Goal: Task Accomplishment & Management: Manage account settings

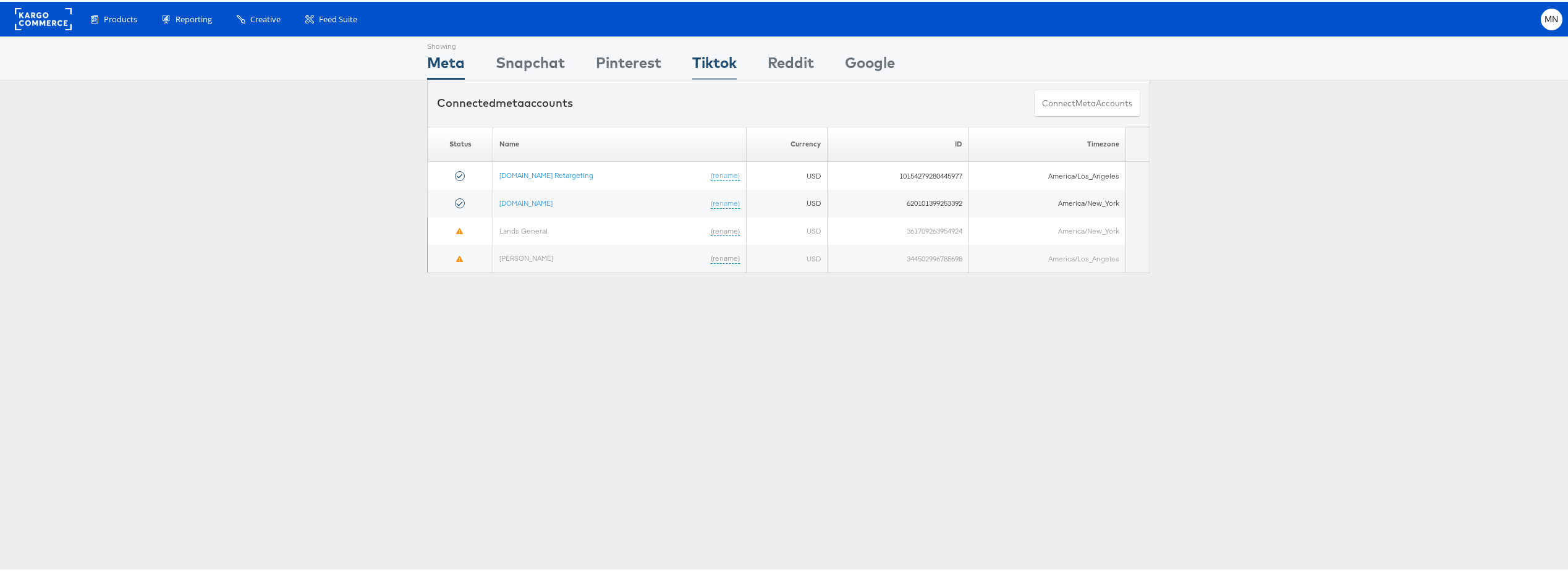
click at [692, 66] on div "Tiktok" at bounding box center [714, 64] width 45 height 28
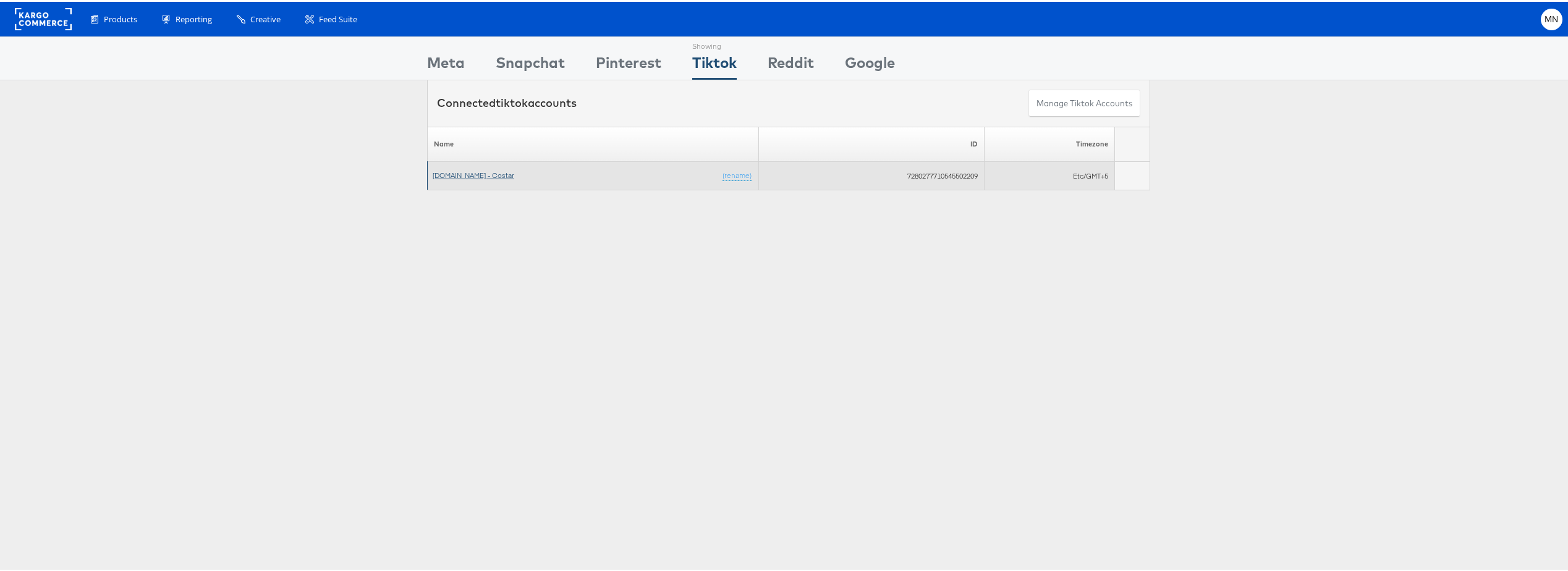
click at [488, 172] on link "[DOMAIN_NAME] - Costar" at bounding box center [473, 173] width 81 height 10
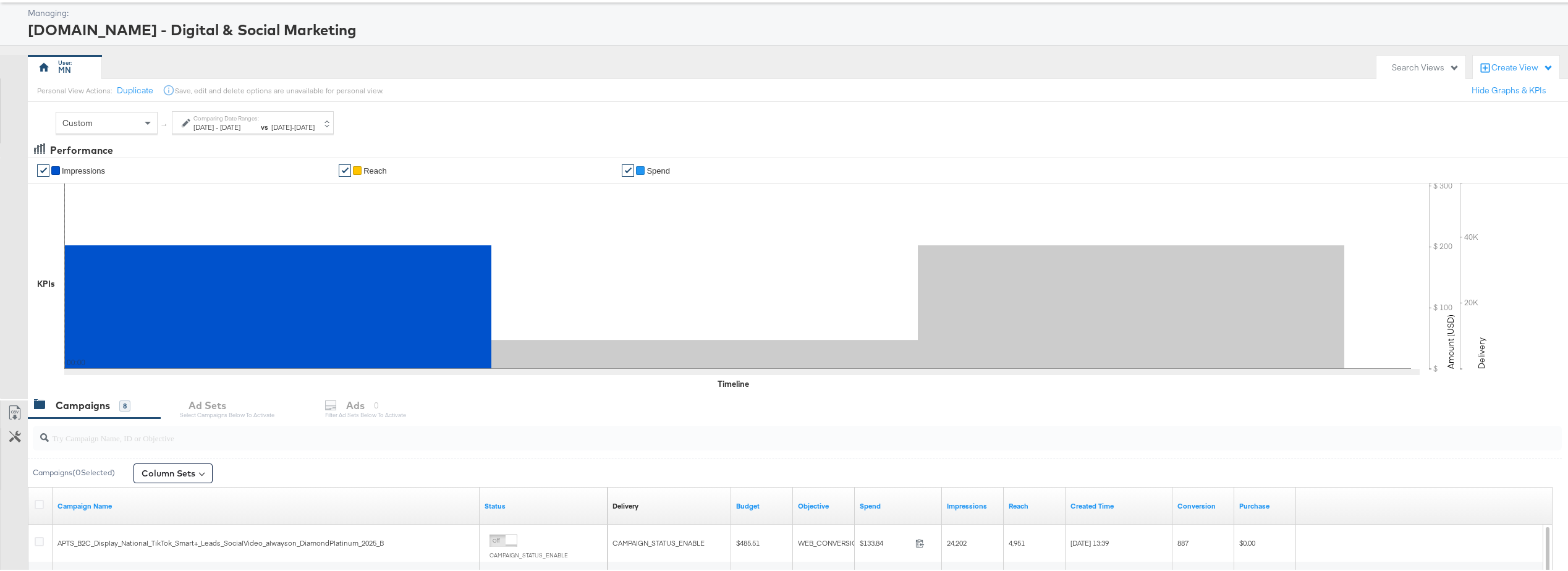
scroll to position [54, 0]
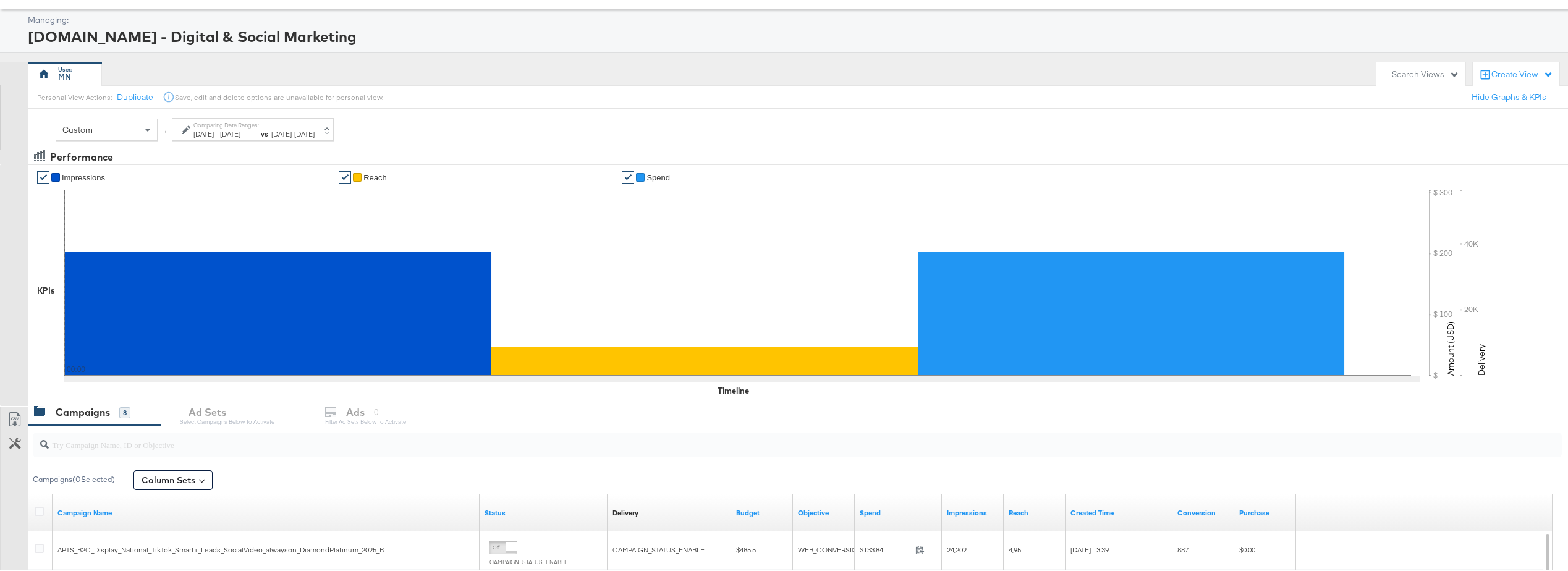
click at [315, 130] on span "Sep 30th 2025" at bounding box center [304, 132] width 21 height 10
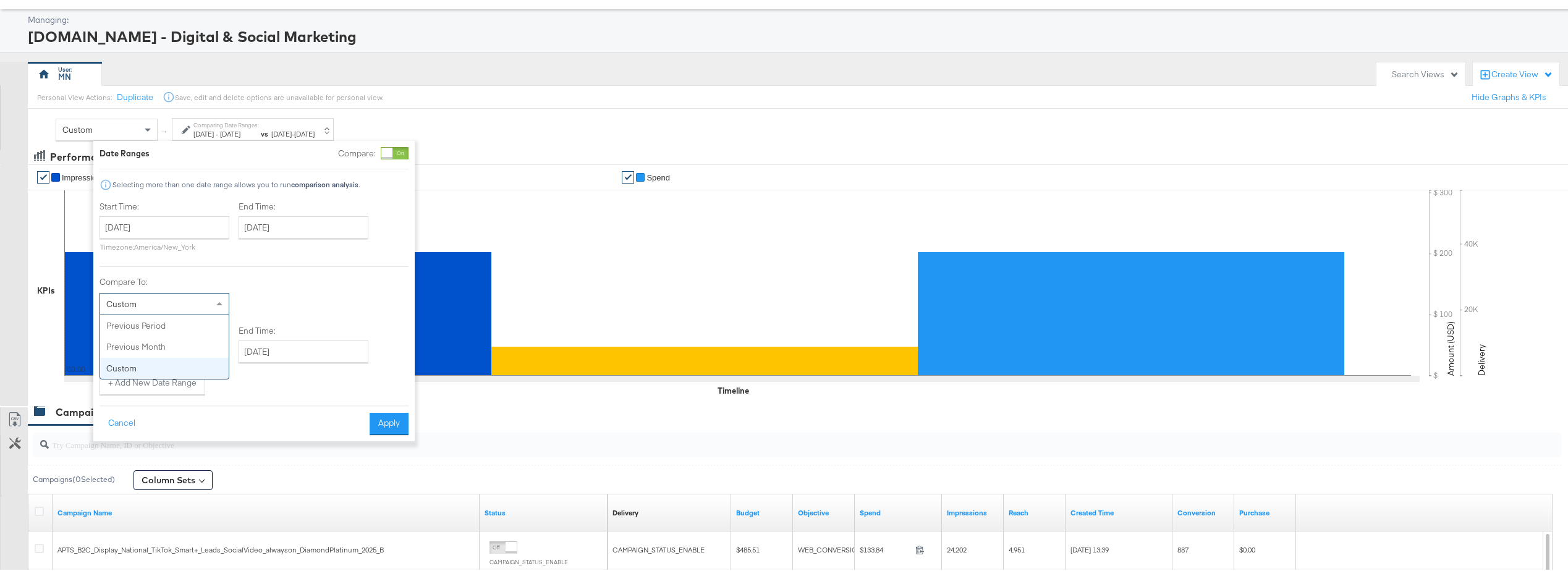
click at [205, 309] on div "Custom" at bounding box center [164, 302] width 128 height 21
click at [370, 289] on div "Compare To: Custom Previous Period Previous Month Custom" at bounding box center [254, 293] width 309 height 39
click at [387, 149] on div at bounding box center [386, 151] width 11 height 11
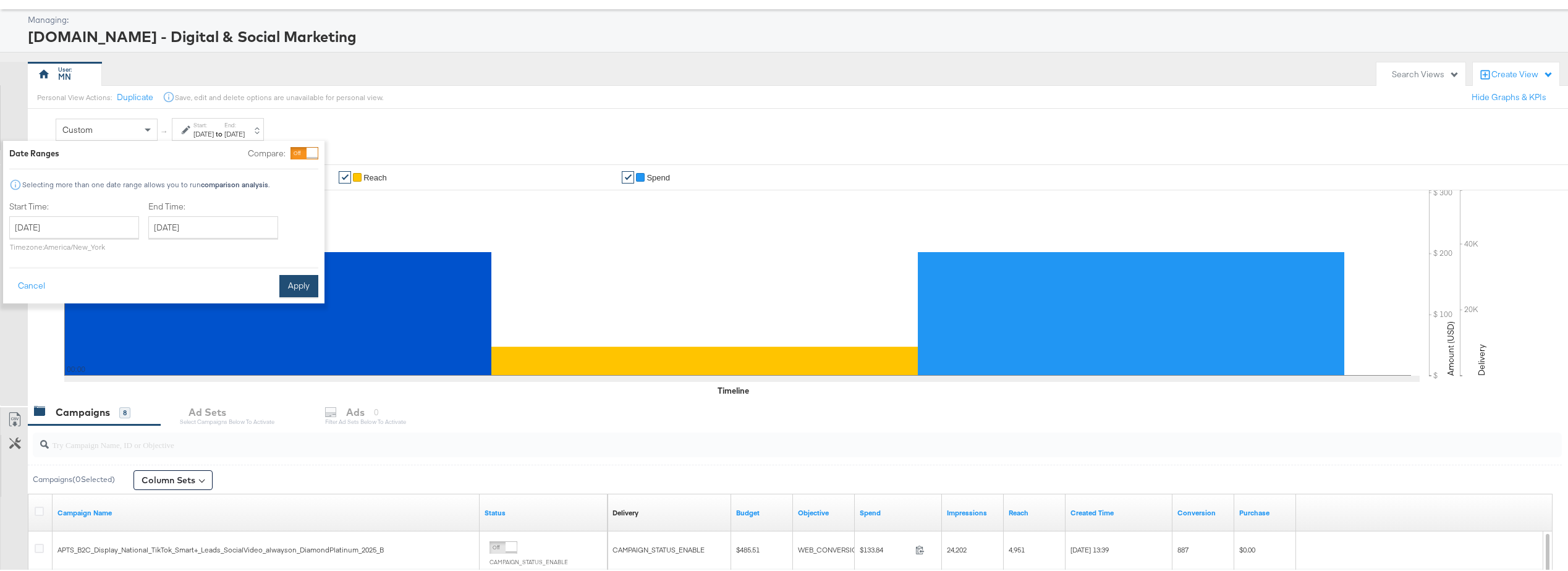
click at [307, 284] on button "Apply" at bounding box center [298, 284] width 39 height 22
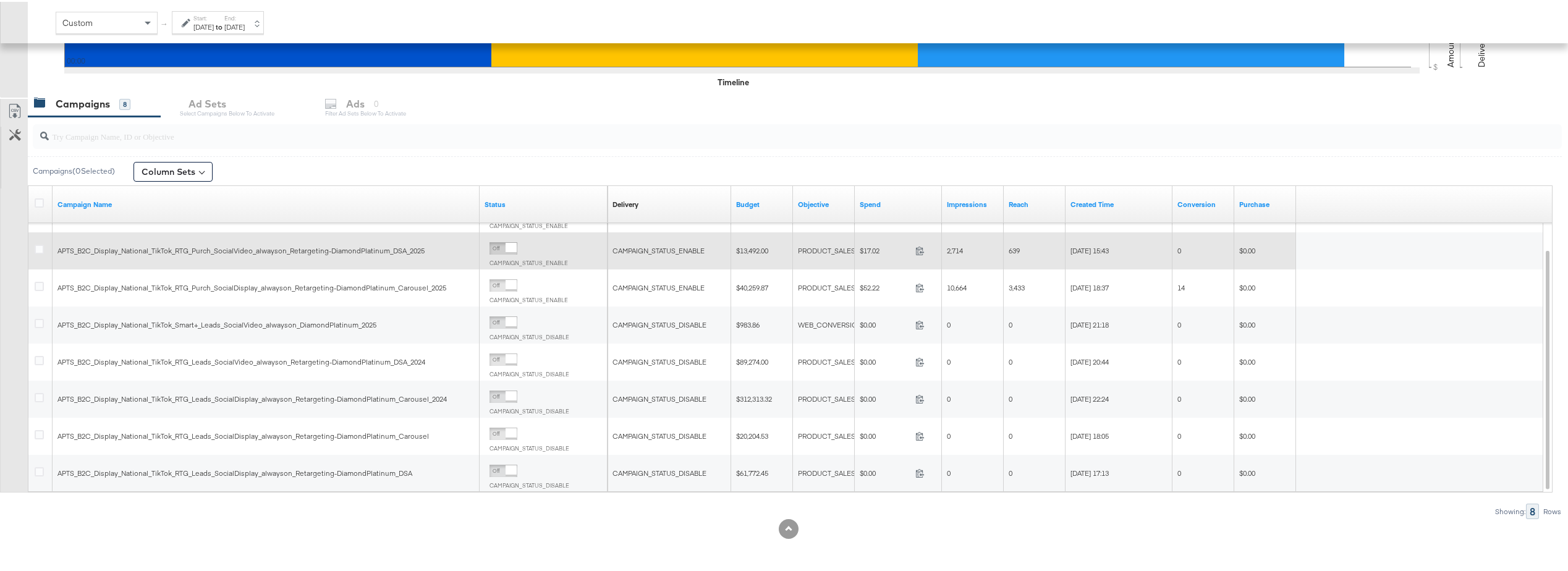
scroll to position [364, 0]
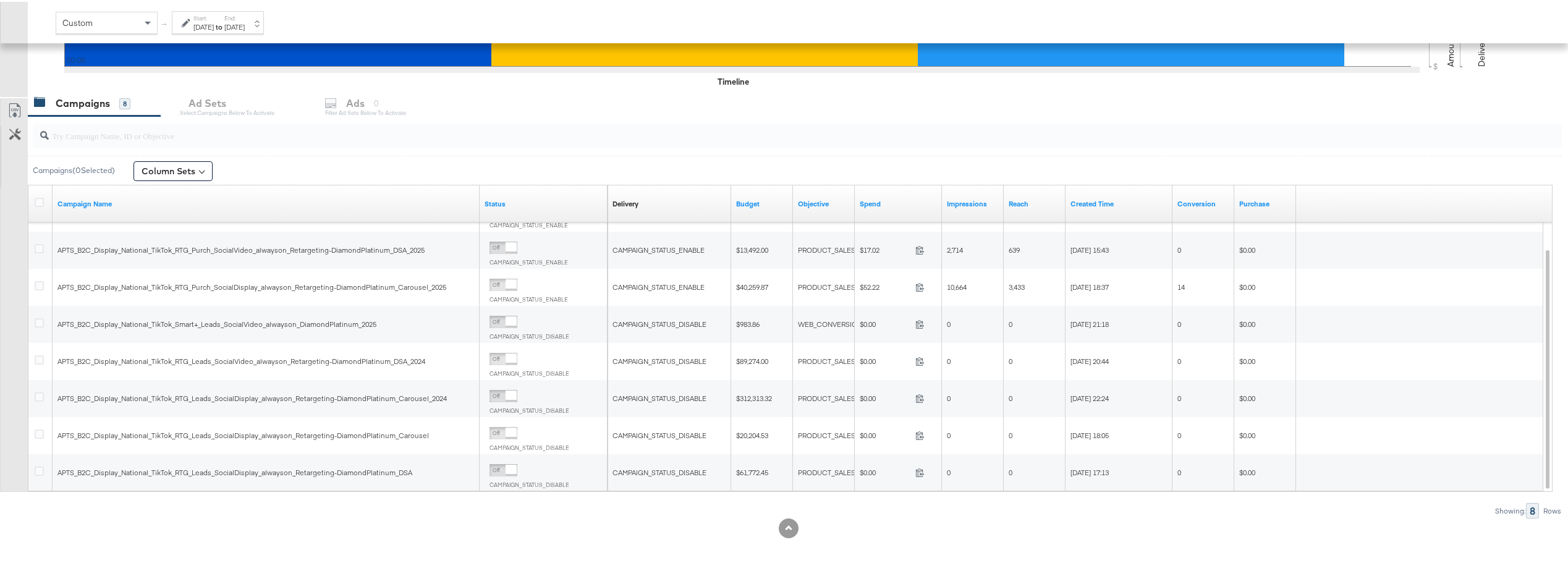
click at [362, 103] on div "Campaigns 8 Ad Sets Select Campaigns below to activate Ads 0 Filter Ad Sets bel…" at bounding box center [802, 102] width 1550 height 26
click at [369, 102] on div "Campaigns 8 Ad Sets Select Campaigns below to activate Ads 0 Filter Ad Sets bel…" at bounding box center [802, 102] width 1550 height 26
click at [209, 103] on div "Campaigns 8 Ad Sets Select Campaigns below to activate Ads 0 Filter Ad Sets bel…" at bounding box center [802, 102] width 1550 height 26
click at [95, 112] on div "Campaigns 8" at bounding box center [94, 102] width 133 height 26
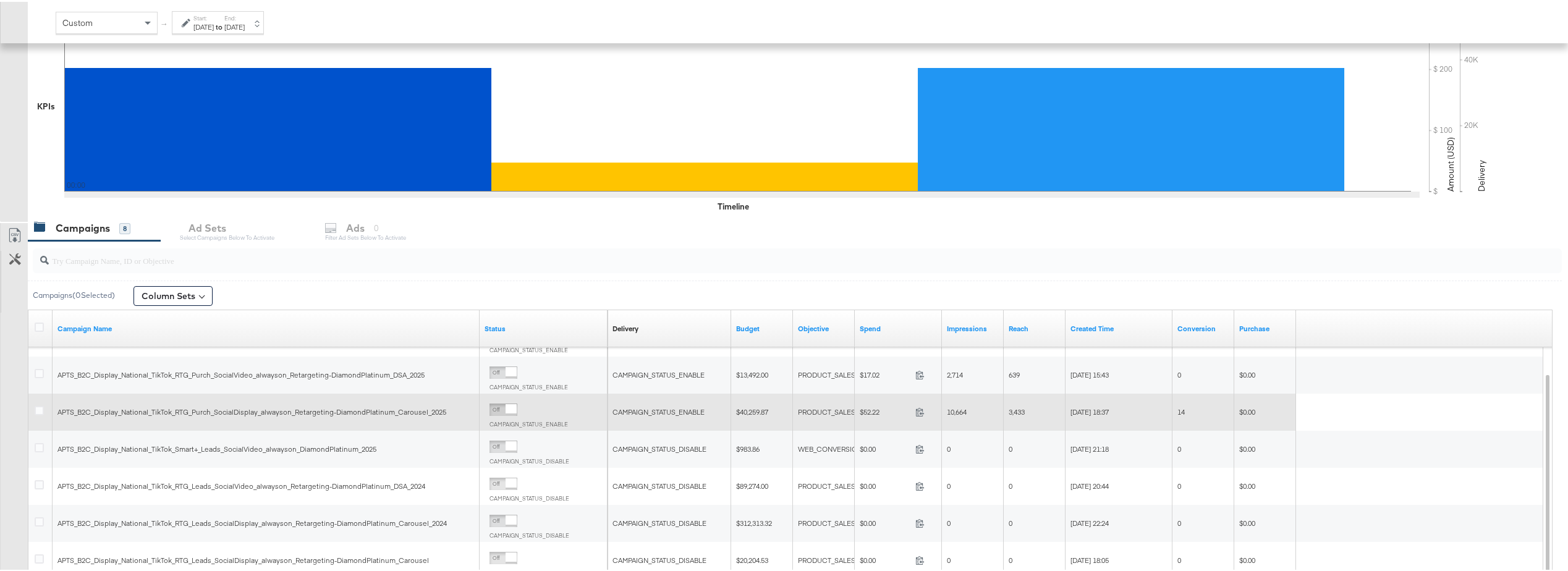
scroll to position [240, 0]
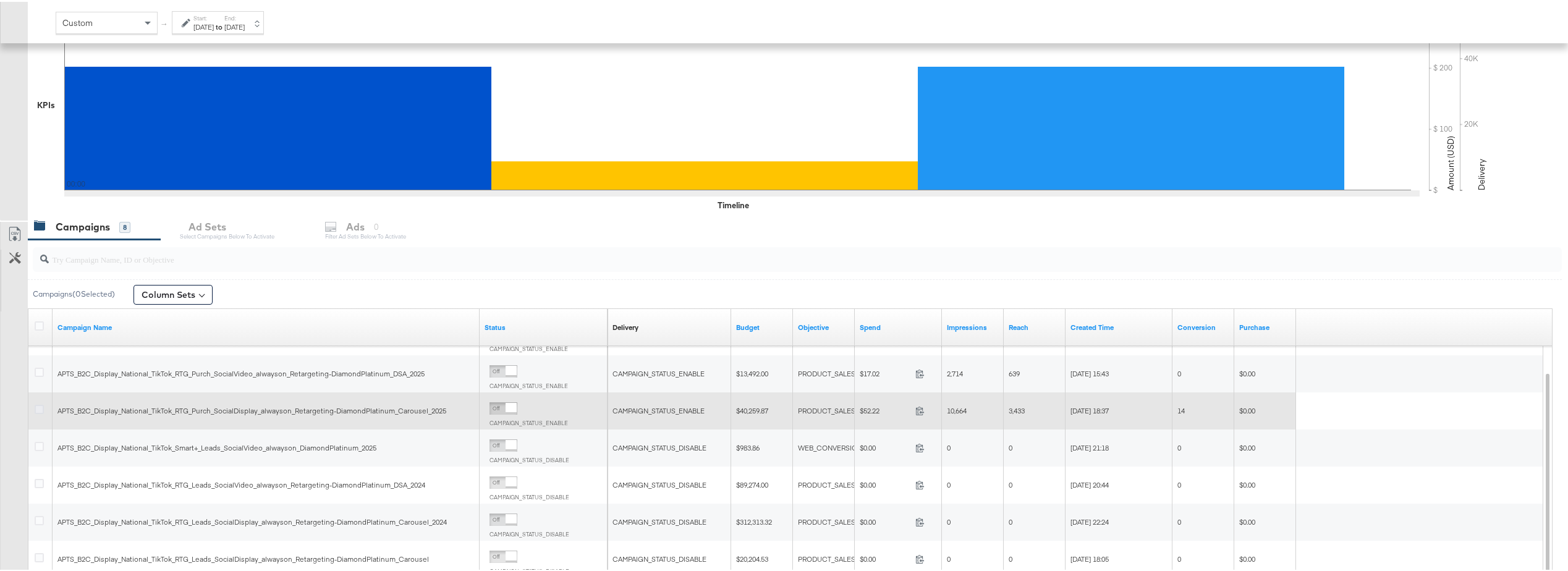
click at [38, 408] on icon at bounding box center [39, 407] width 10 height 10
click at [0, 0] on input "checkbox" at bounding box center [0, 0] width 0 height 0
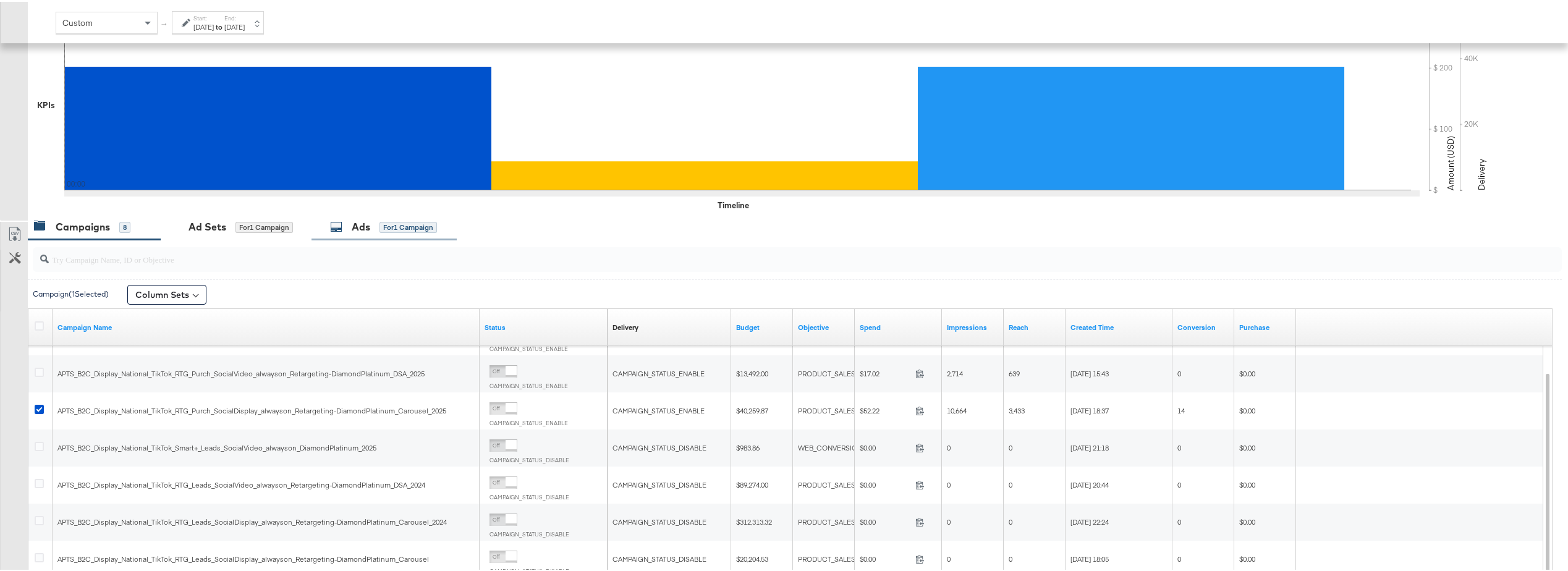
click at [350, 224] on div "Ads for 1 Campaign" at bounding box center [384, 225] width 107 height 14
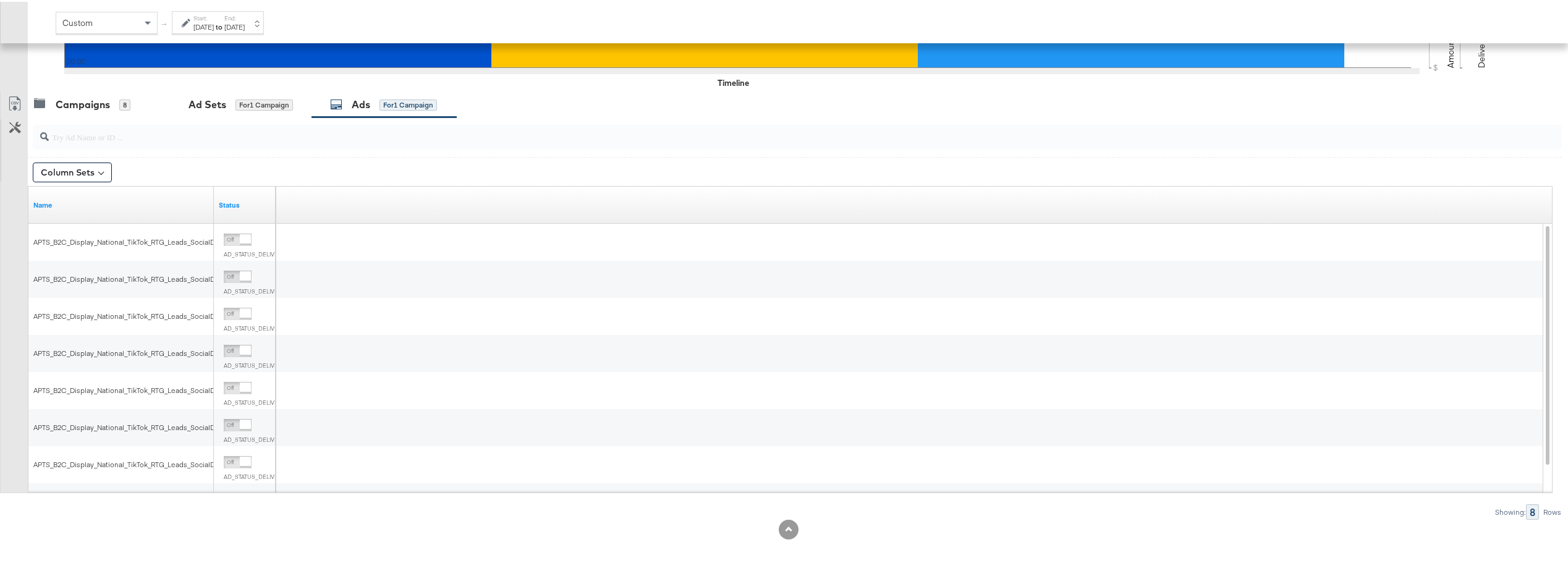
scroll to position [364, 0]
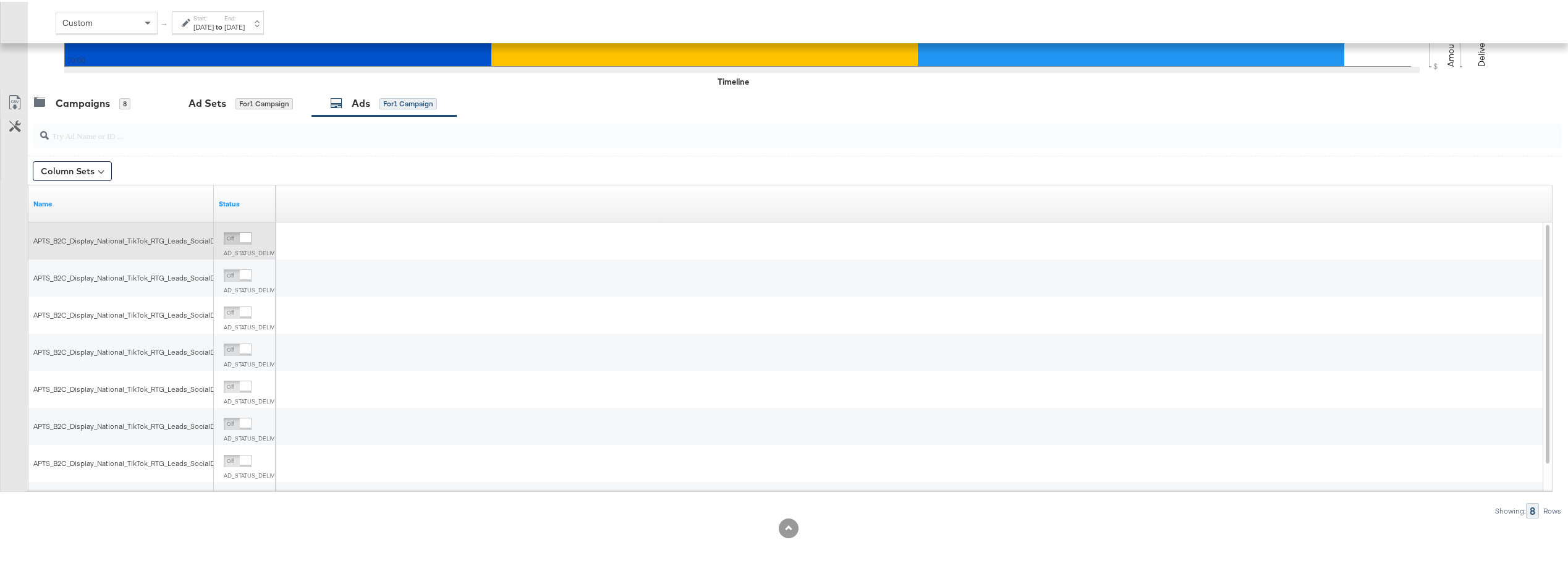
click at [130, 237] on span "APTS_B2C_Display_National_TikTok_RTG_Leads_SocialDisplay_alwayson_Retargeting-D…" at bounding box center [249, 238] width 430 height 10
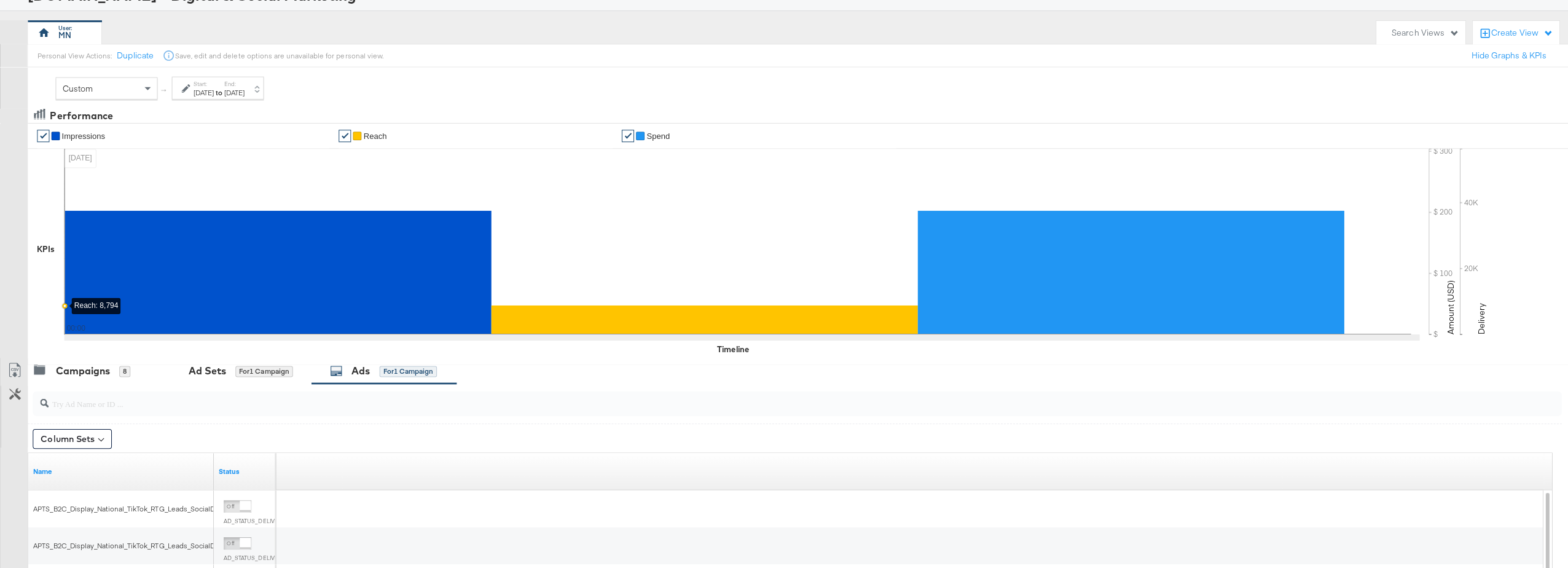
scroll to position [0, 0]
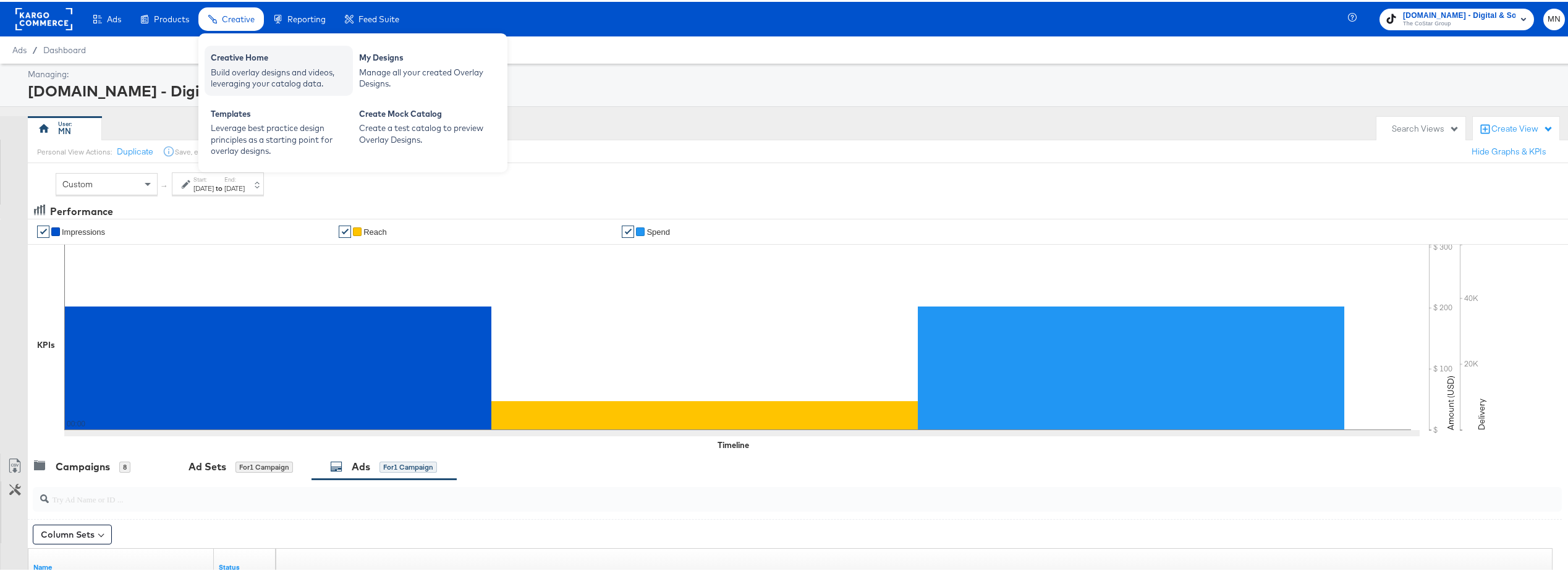
click at [238, 64] on div "Creative Home" at bounding box center [278, 57] width 136 height 15
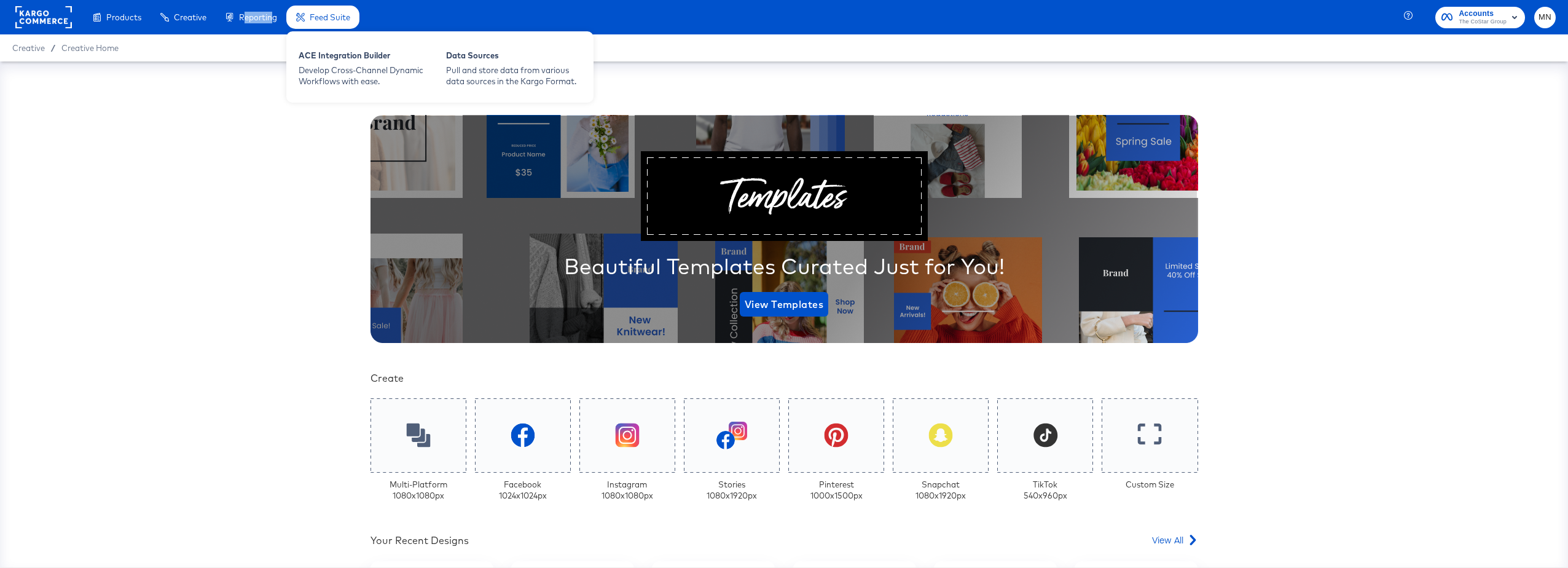
drag, startPoint x: 246, startPoint y: 15, endPoint x: 300, endPoint y: 17, distance: 54.0
click at [300, 17] on ul "Products Products Product Catalogs Enhance Your Product Catalog, Map Them to Pu…" at bounding box center [221, 17] width 276 height 34
click at [344, 19] on span "Feed Suite" at bounding box center [330, 17] width 41 height 9
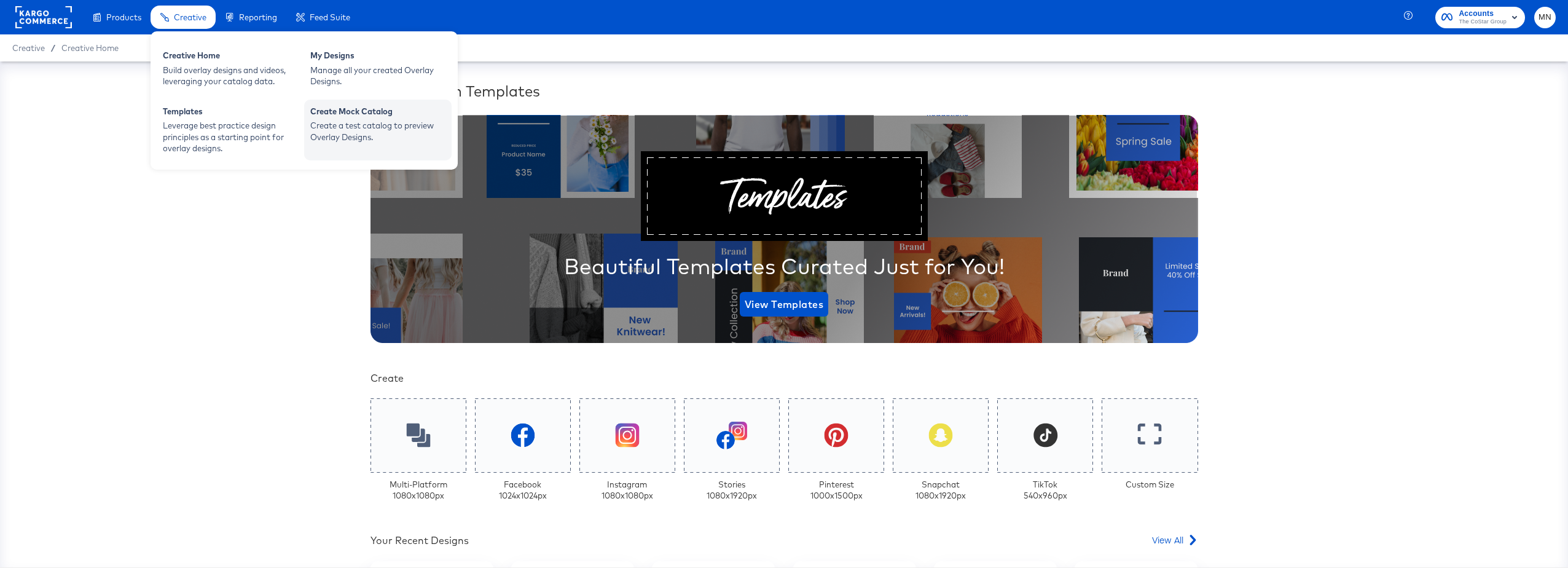
click at [338, 121] on div "Create a test catalog to preview Overlay Designs." at bounding box center [378, 131] width 135 height 23
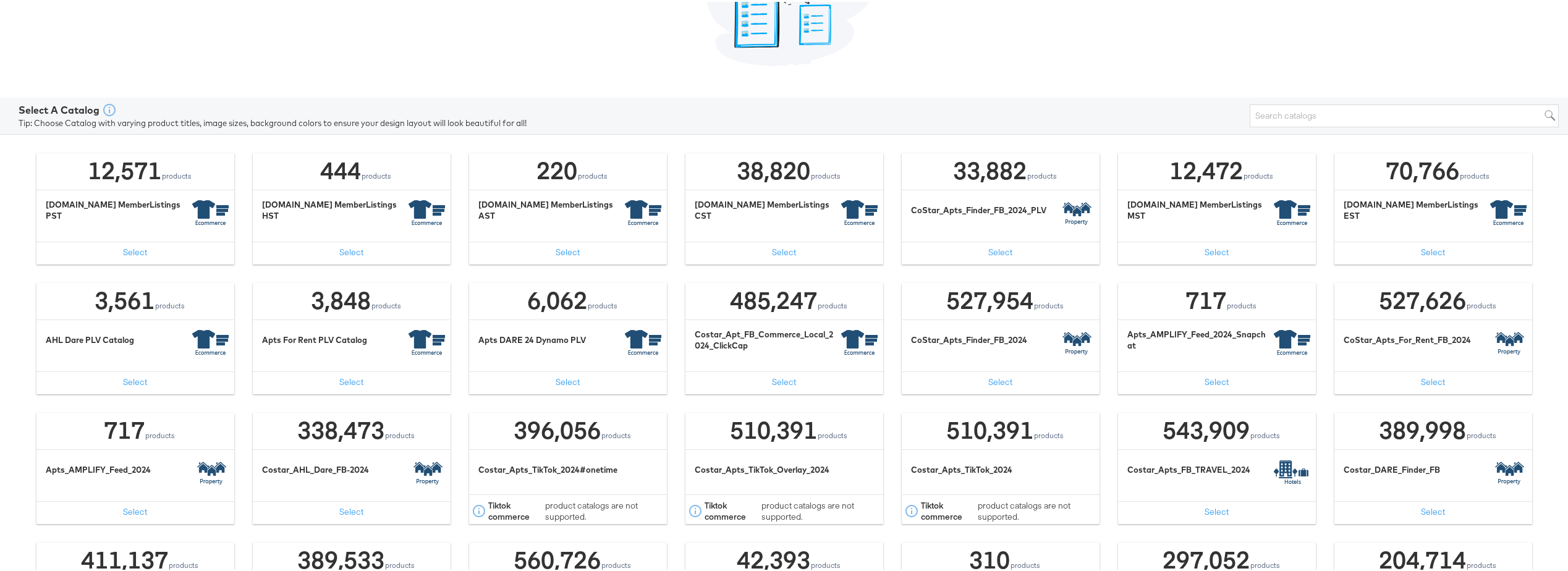
scroll to position [185, 0]
click at [1004, 379] on button "Select" at bounding box center [1001, 380] width 198 height 22
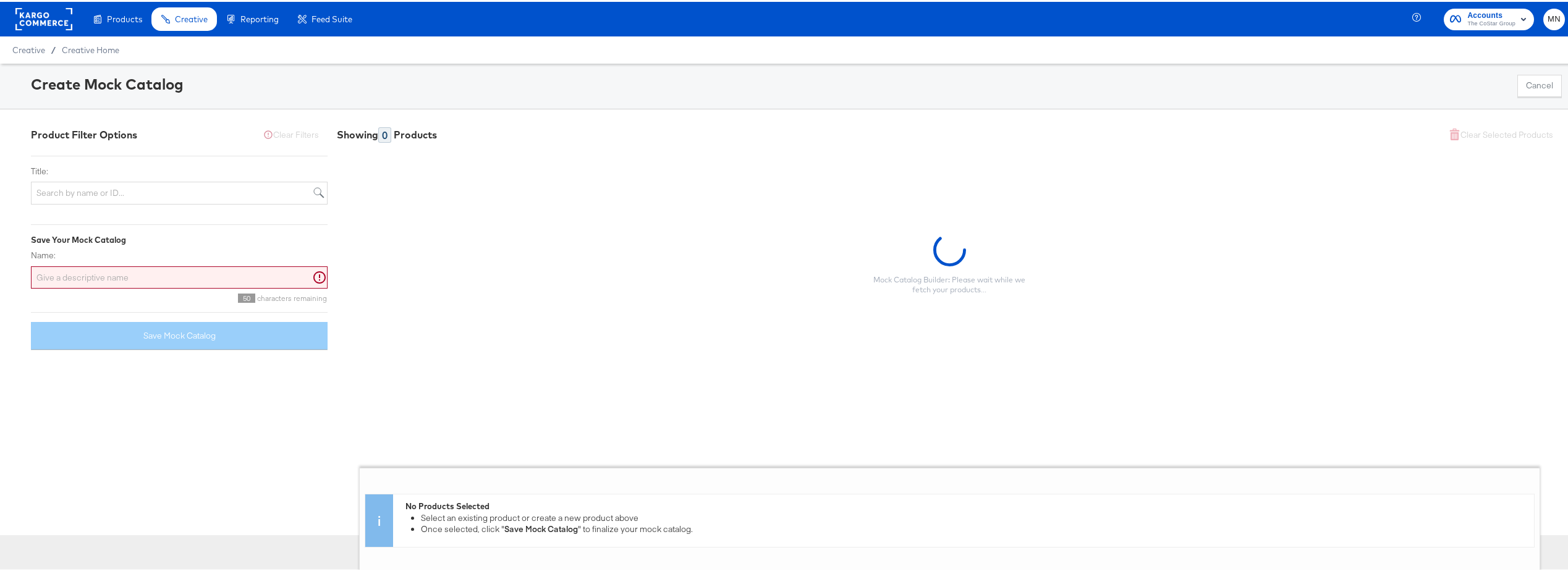
scroll to position [0, 0]
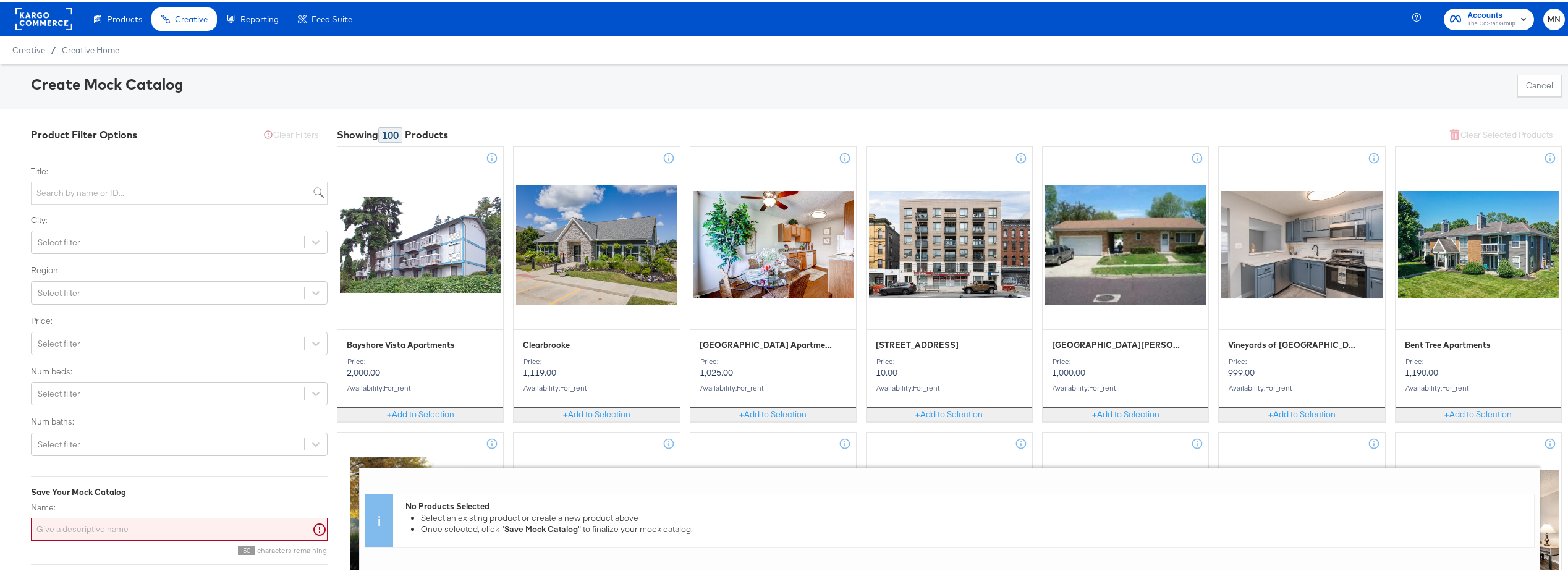
click at [1282, 81] on div "Create Mock Catalog Cancel" at bounding box center [788, 84] width 1578 height 45
click at [62, 14] on rect at bounding box center [44, 17] width 57 height 22
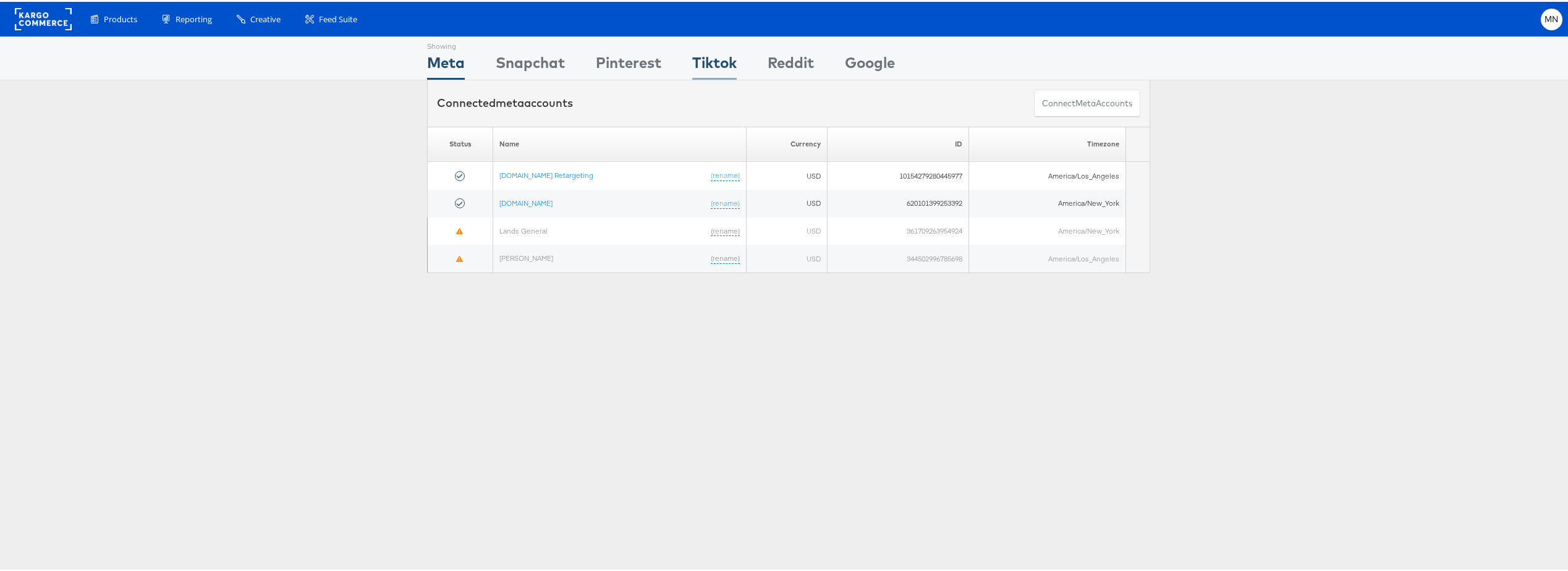
click at [717, 65] on div "Tiktok" at bounding box center [714, 64] width 45 height 28
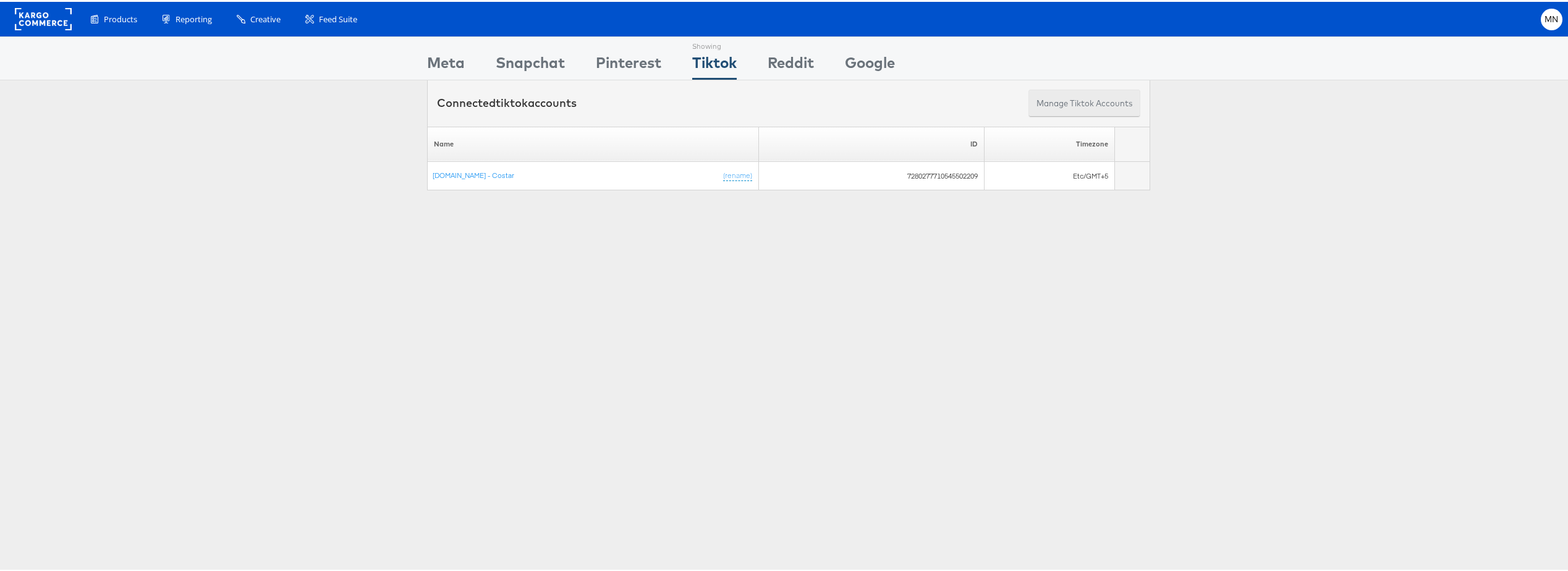
click at [1117, 103] on button "Manage Tiktok Accounts" at bounding box center [1084, 102] width 112 height 28
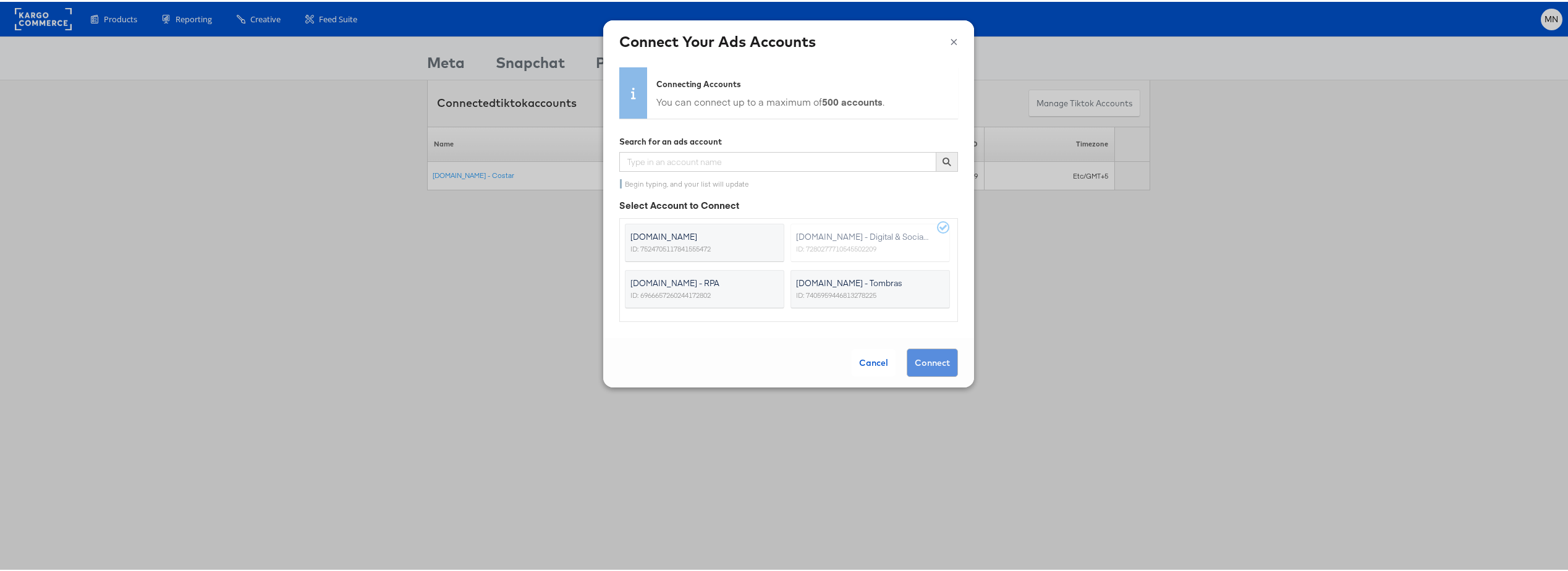
click at [950, 37] on button "×" at bounding box center [953, 38] width 8 height 18
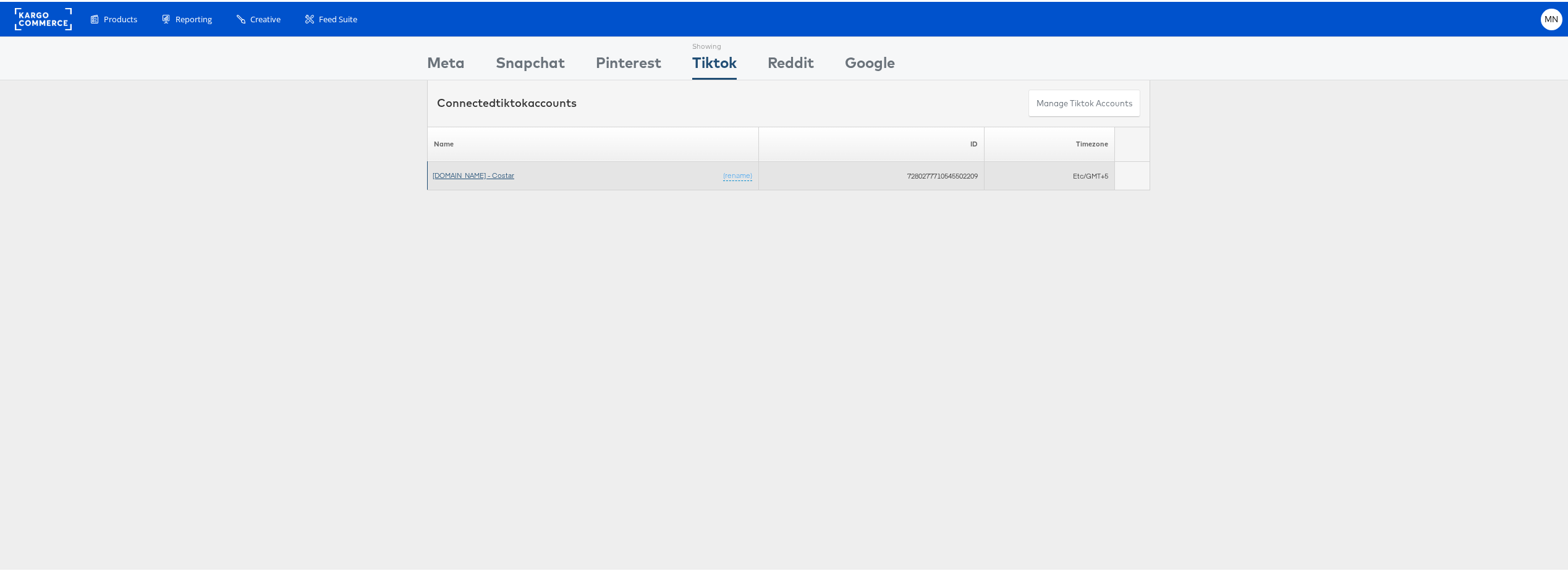
click at [488, 170] on link "Apartments.com - Costar" at bounding box center [473, 173] width 81 height 10
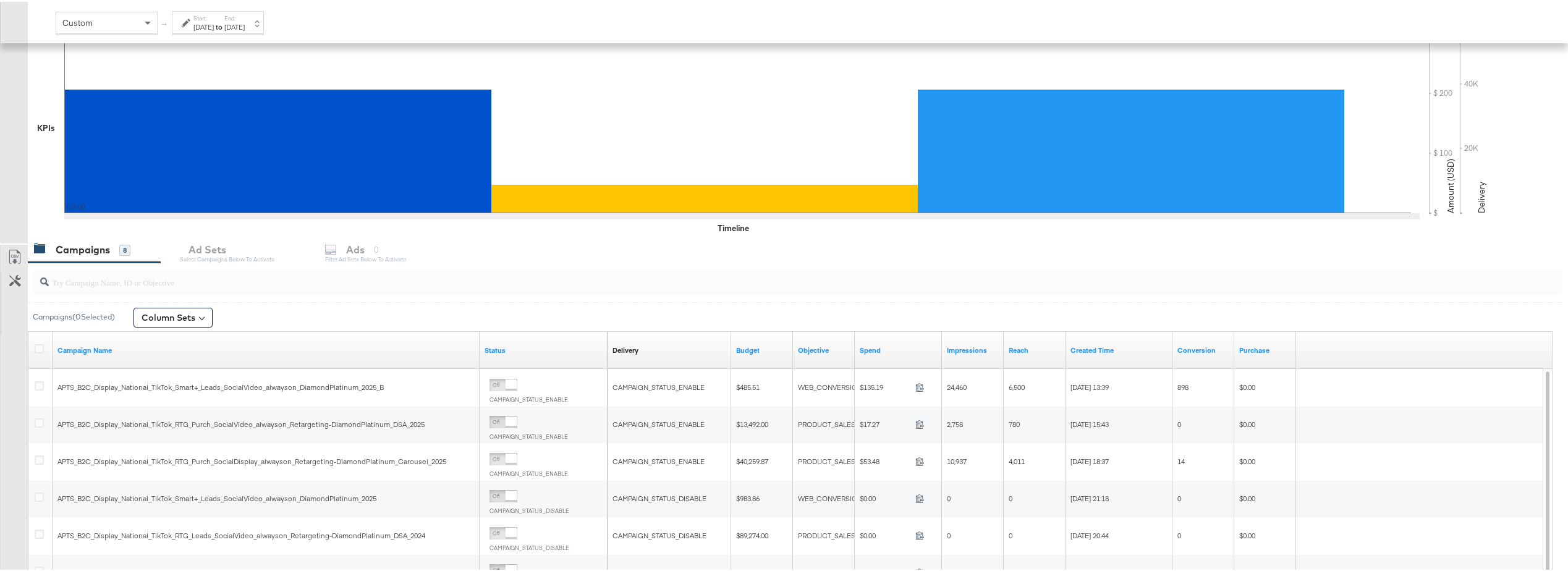
scroll to position [247, 0]
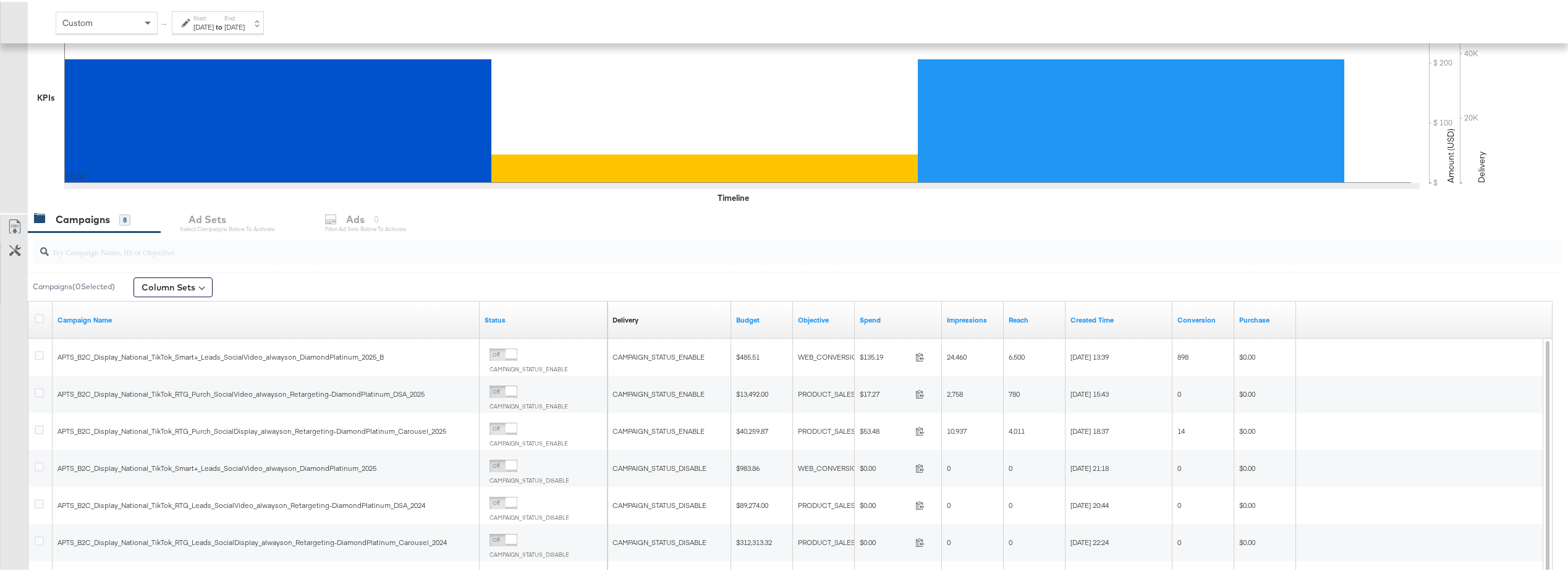
click at [369, 222] on div "Campaigns 8 Ad Sets Select Campaigns below to activate Ads 0 Filter Ad Sets bel…" at bounding box center [802, 218] width 1550 height 26
click at [354, 219] on div "Campaigns 8 Ad Sets Select Campaigns below to activate Ads 0 Filter Ad Sets bel…" at bounding box center [802, 218] width 1550 height 26
click at [344, 218] on div "Campaigns 8 Ad Sets Select Campaigns below to activate Ads 0 Filter Ad Sets bel…" at bounding box center [802, 218] width 1550 height 26
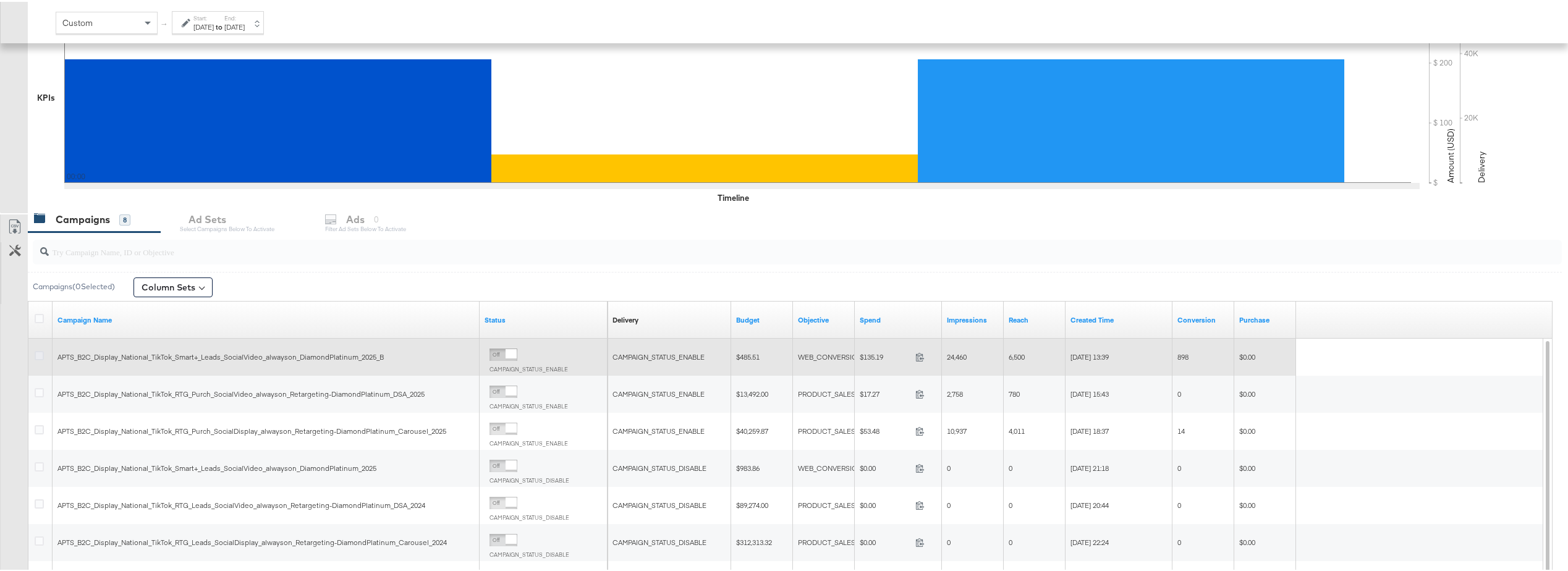
click at [40, 356] on icon at bounding box center [39, 353] width 10 height 10
click at [0, 0] on input "checkbox" at bounding box center [0, 0] width 0 height 0
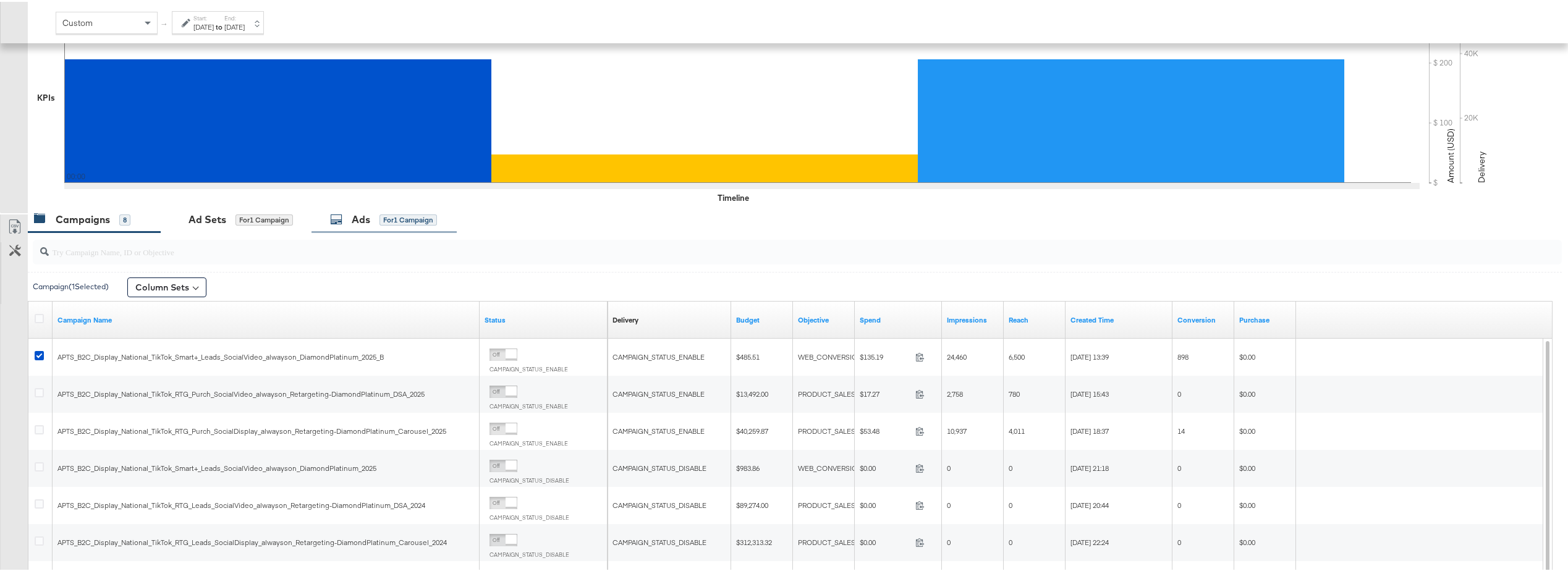
click at [355, 222] on div "Ads" at bounding box center [361, 217] width 18 height 14
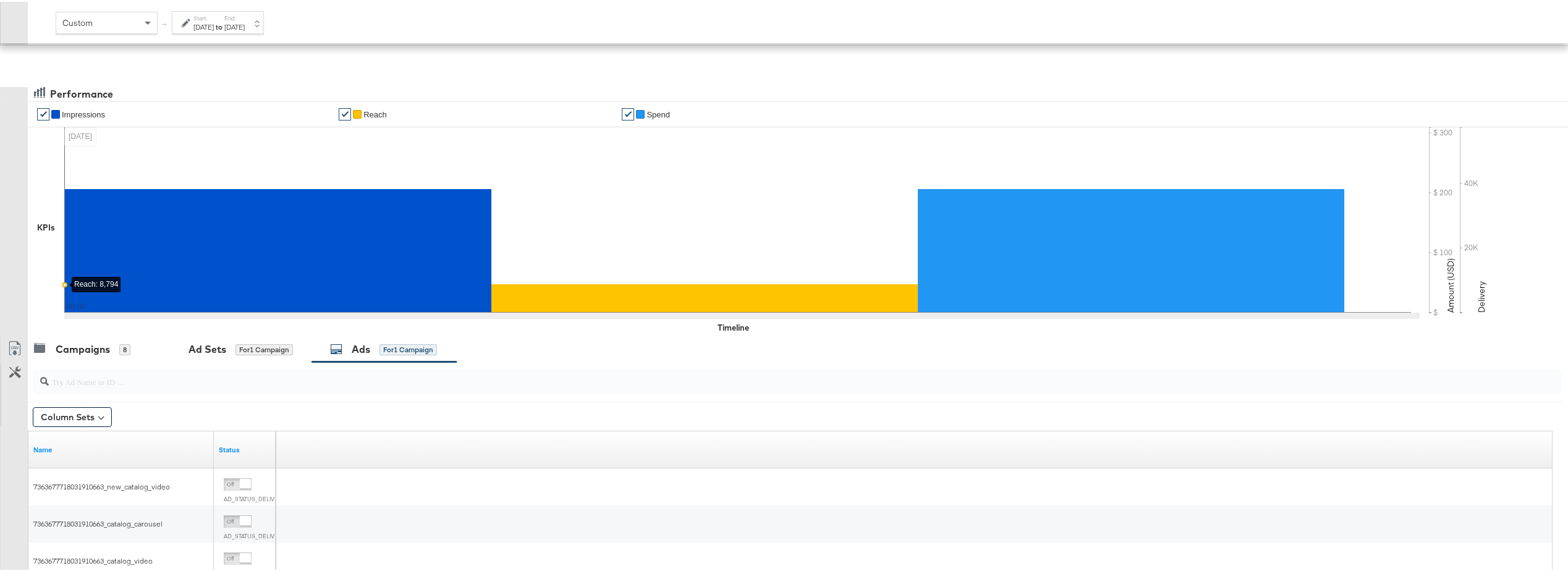
scroll to position [0, 0]
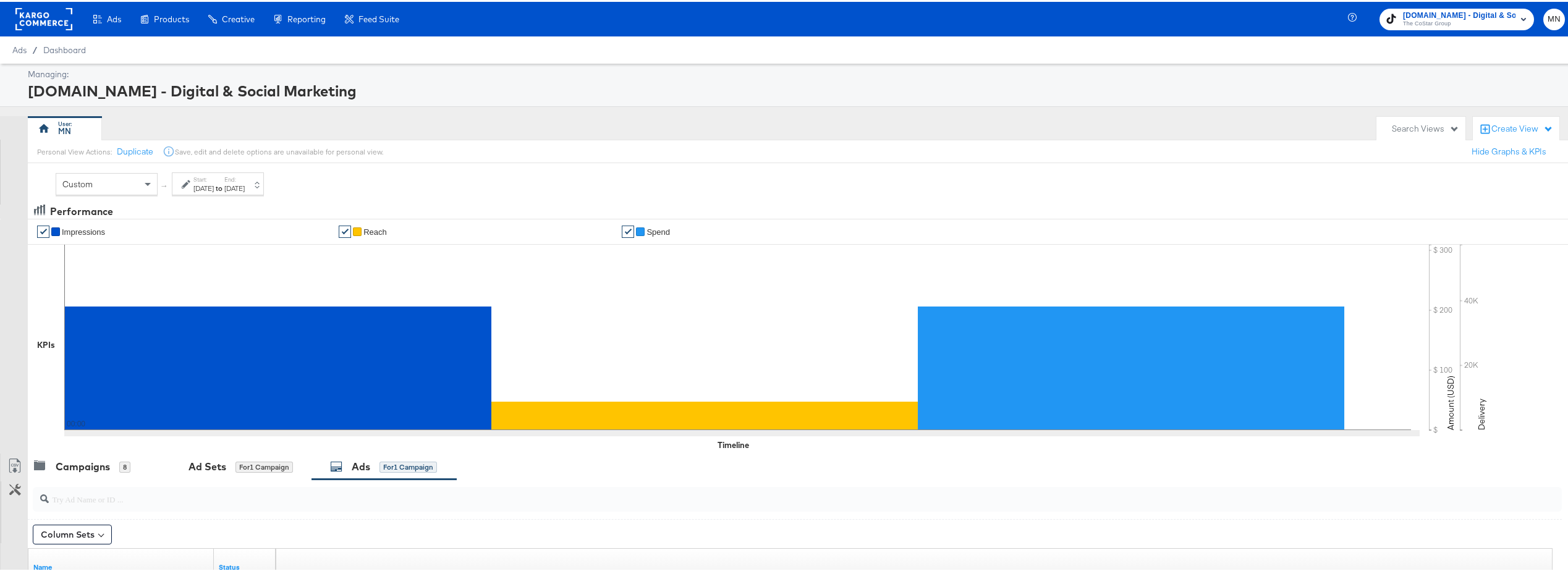
drag, startPoint x: 406, startPoint y: 53, endPoint x: 427, endPoint y: 54, distance: 21.0
click at [0, 0] on div "My Designs" at bounding box center [0, 0] width 0 height 0
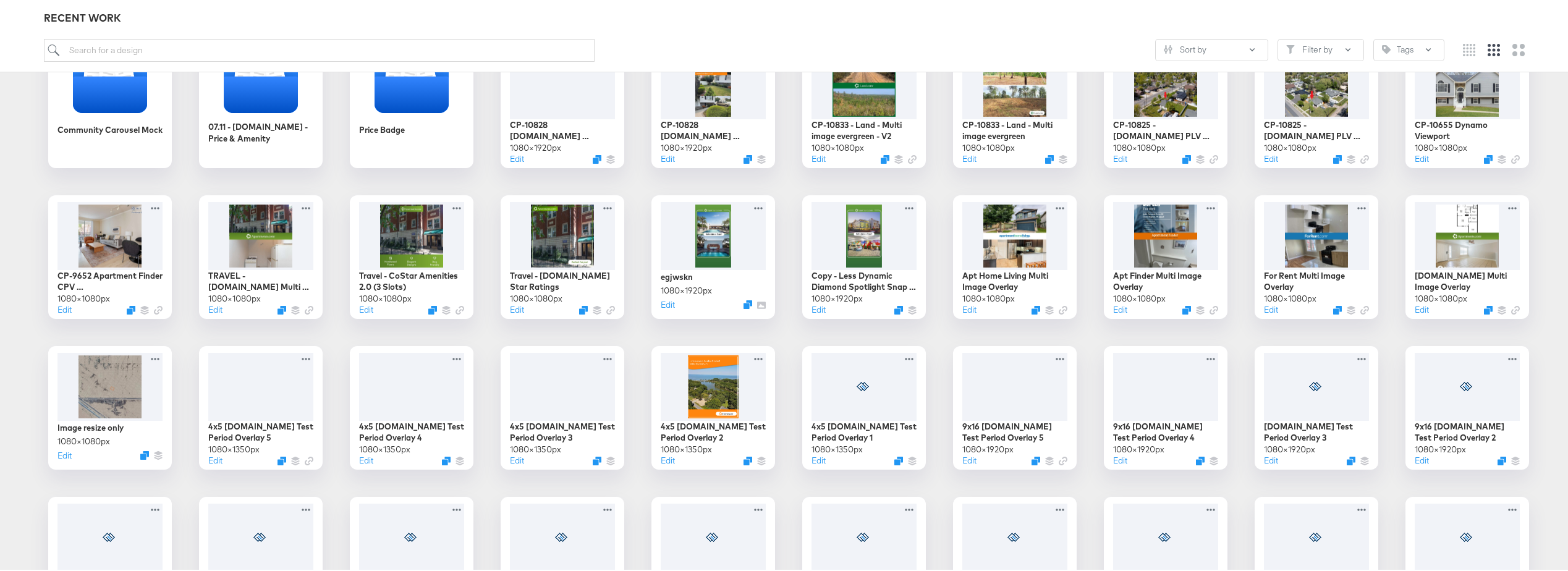
scroll to position [247, 0]
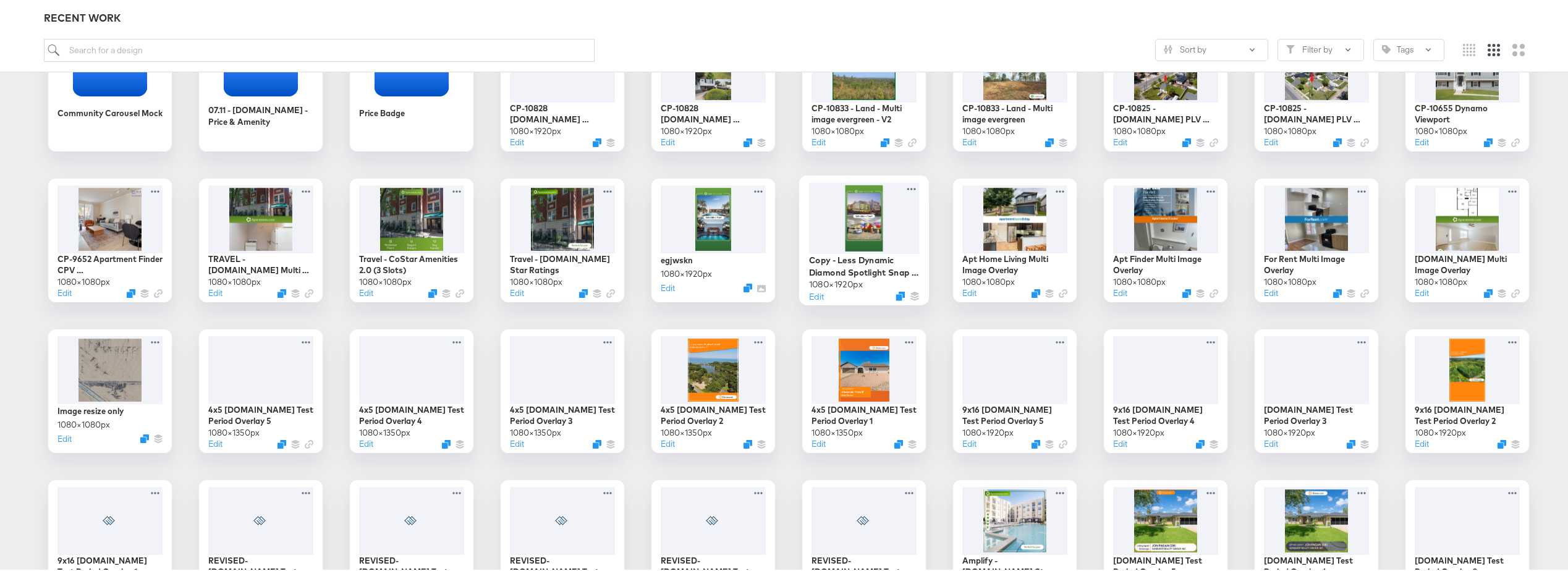
click at [846, 226] on div at bounding box center [864, 215] width 111 height 71
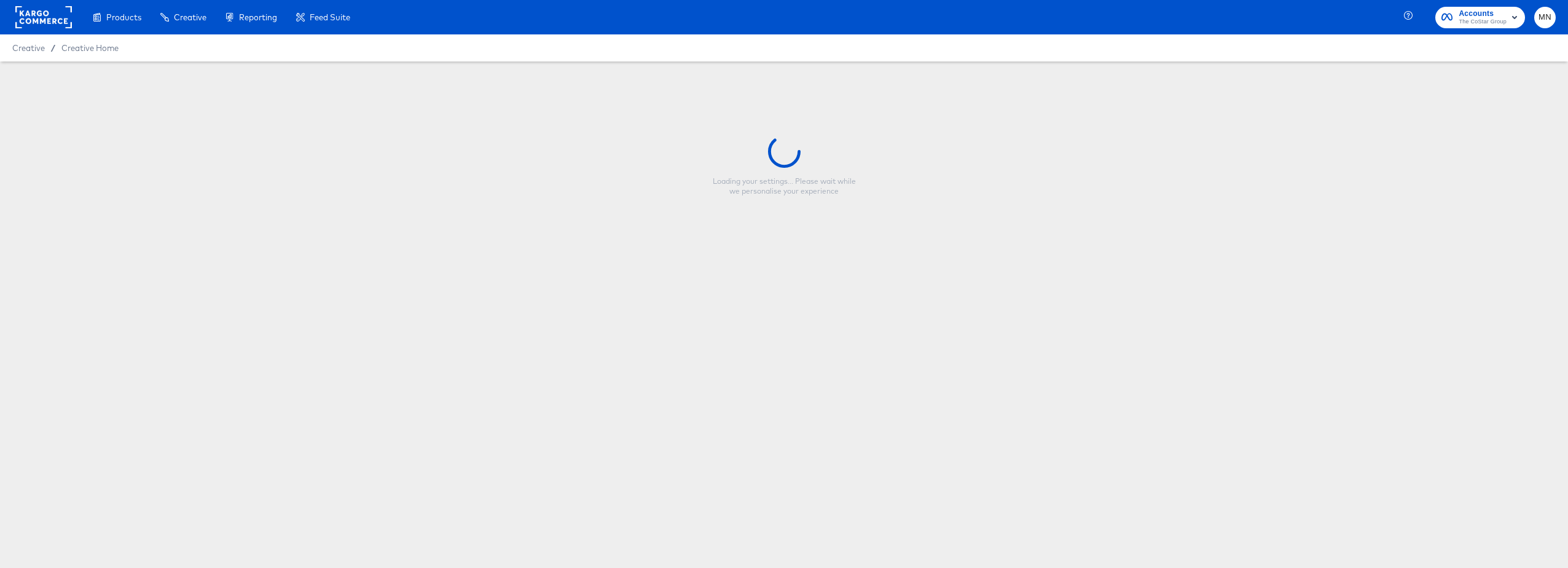
type input "Copy - Less Dynamic Diamond Spotlight Snap Overlay"
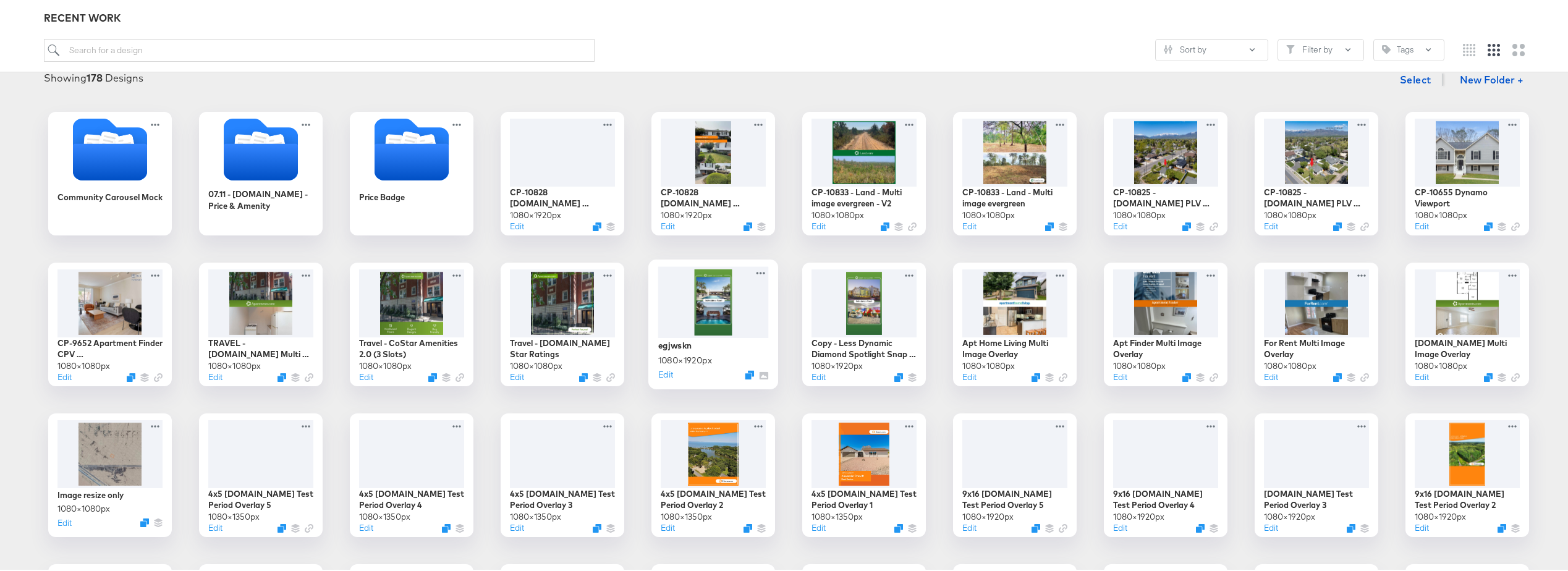
scroll to position [185, 0]
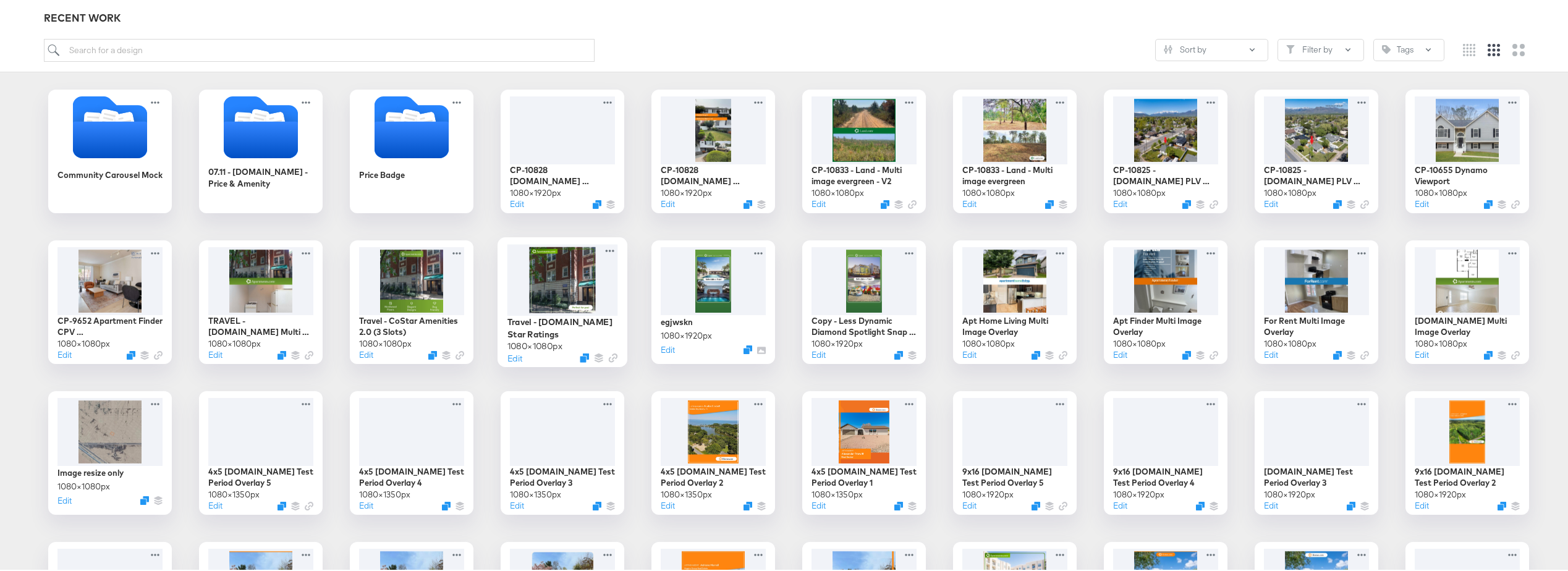
click at [572, 270] on div at bounding box center [563, 277] width 111 height 71
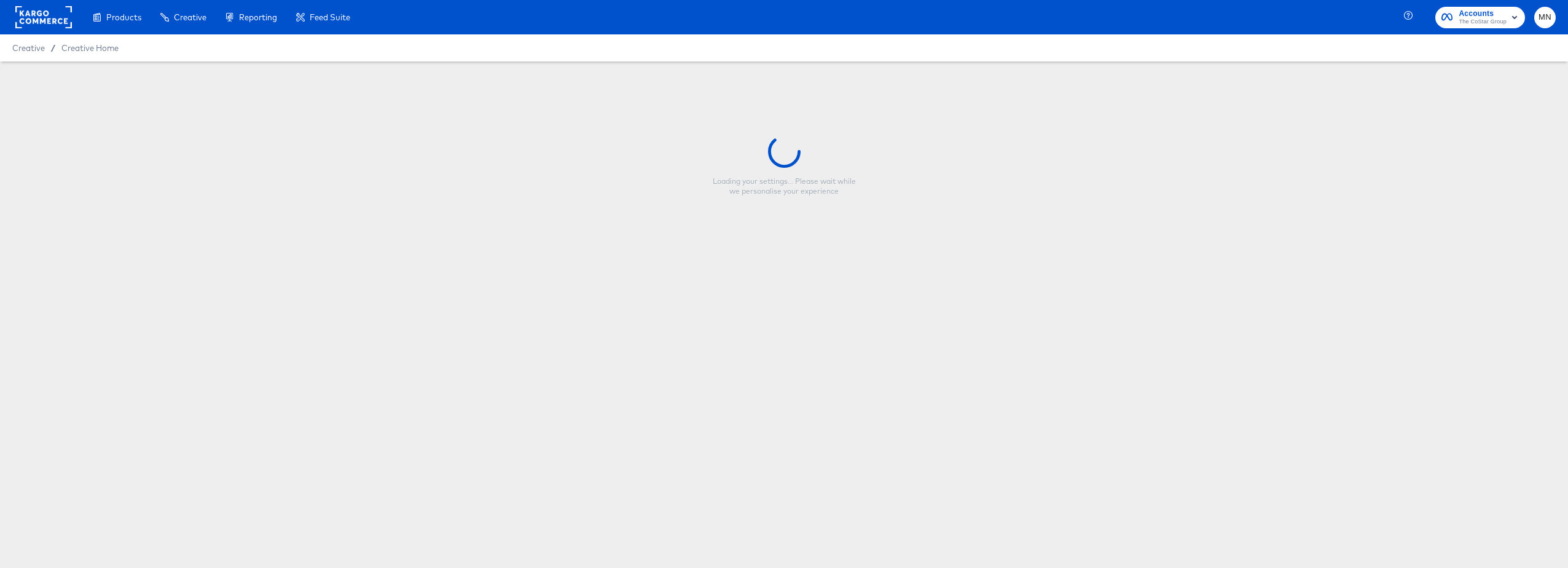
type input "Travel - Apartments.com Star Ratings"
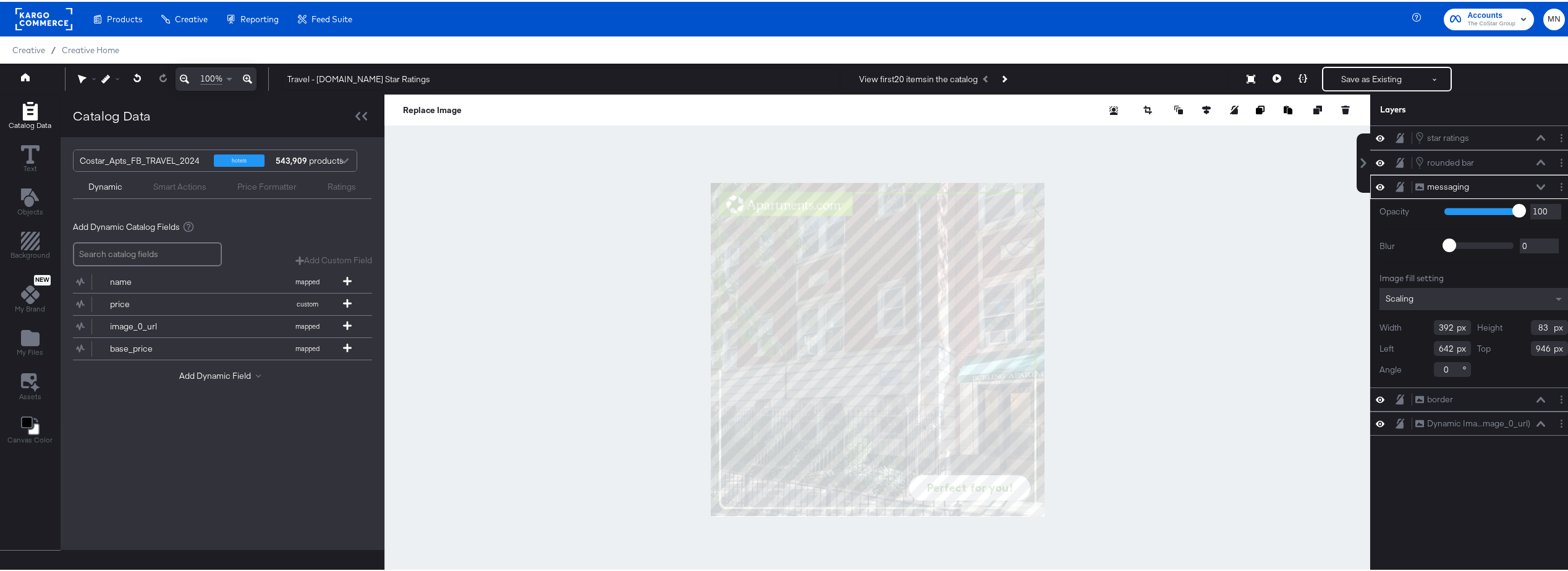
scroll to position [32, 0]
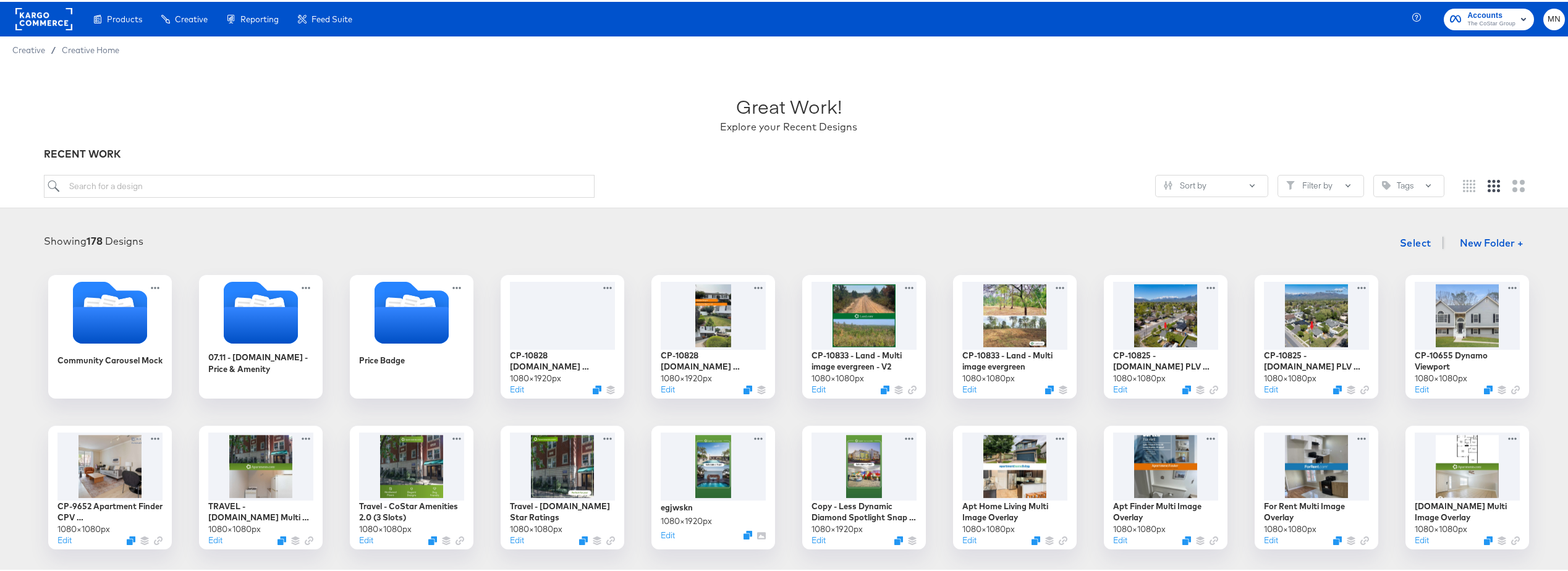
click at [26, 12] on rect at bounding box center [44, 17] width 57 height 22
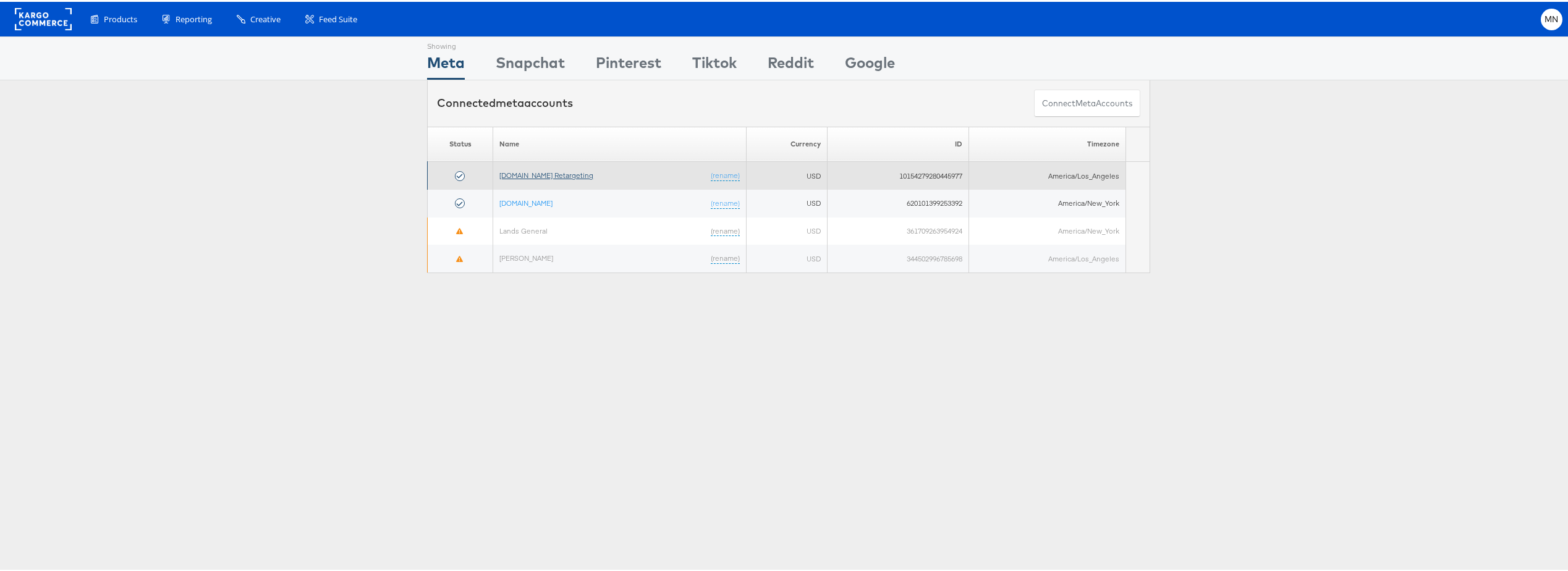
click at [535, 173] on link "[DOMAIN_NAME] Retargeting" at bounding box center [546, 173] width 94 height 10
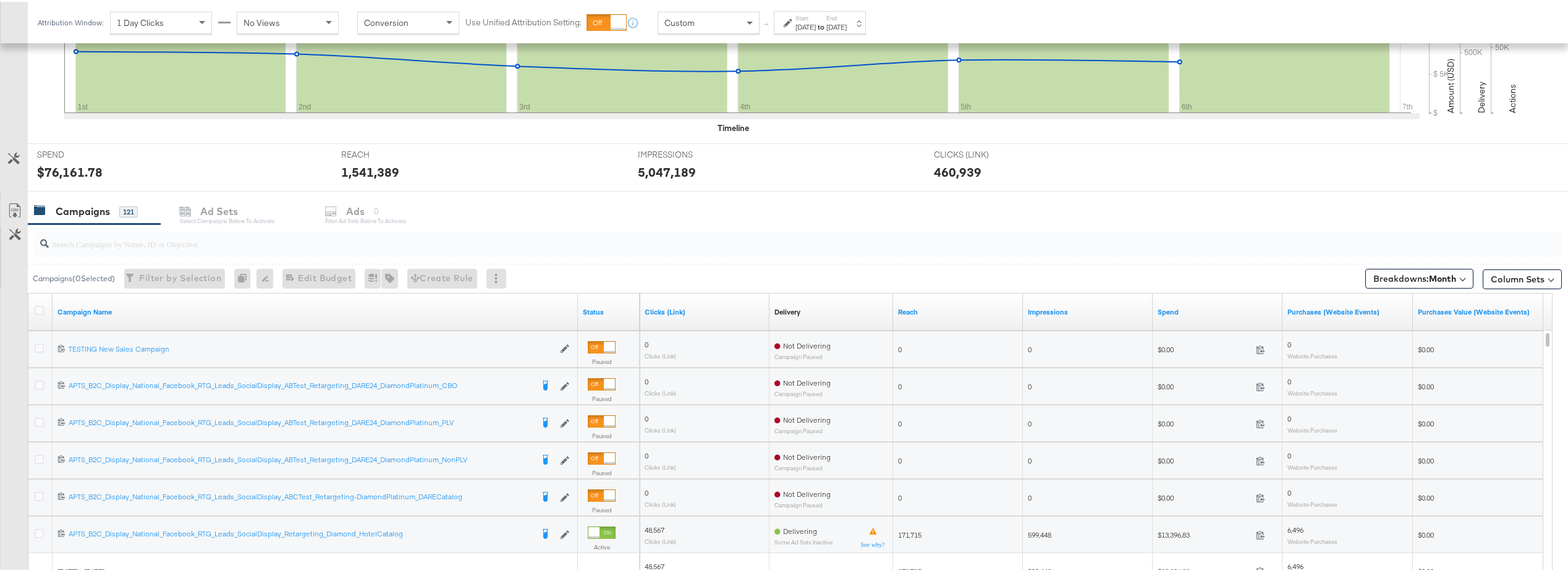
scroll to position [371, 0]
click at [1154, 317] on div "Spend" at bounding box center [1217, 309] width 130 height 20
click at [1178, 304] on link "Spend" at bounding box center [1218, 309] width 120 height 10
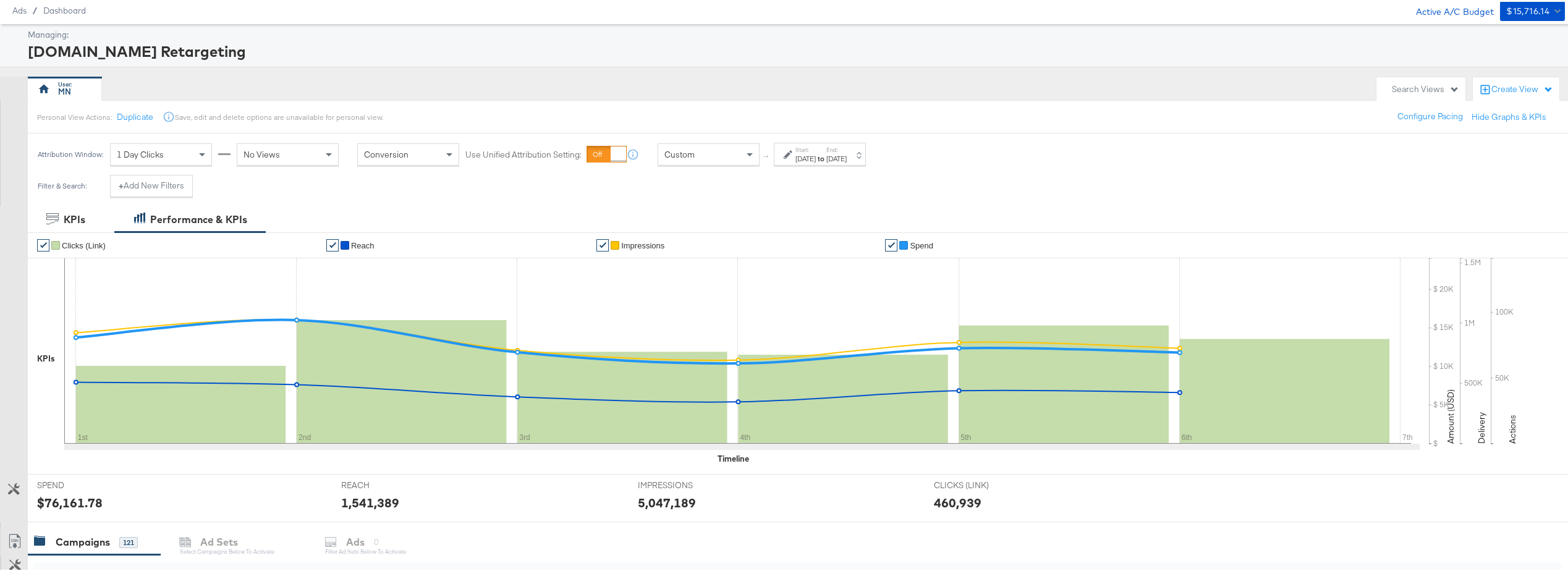
scroll to position [0, 0]
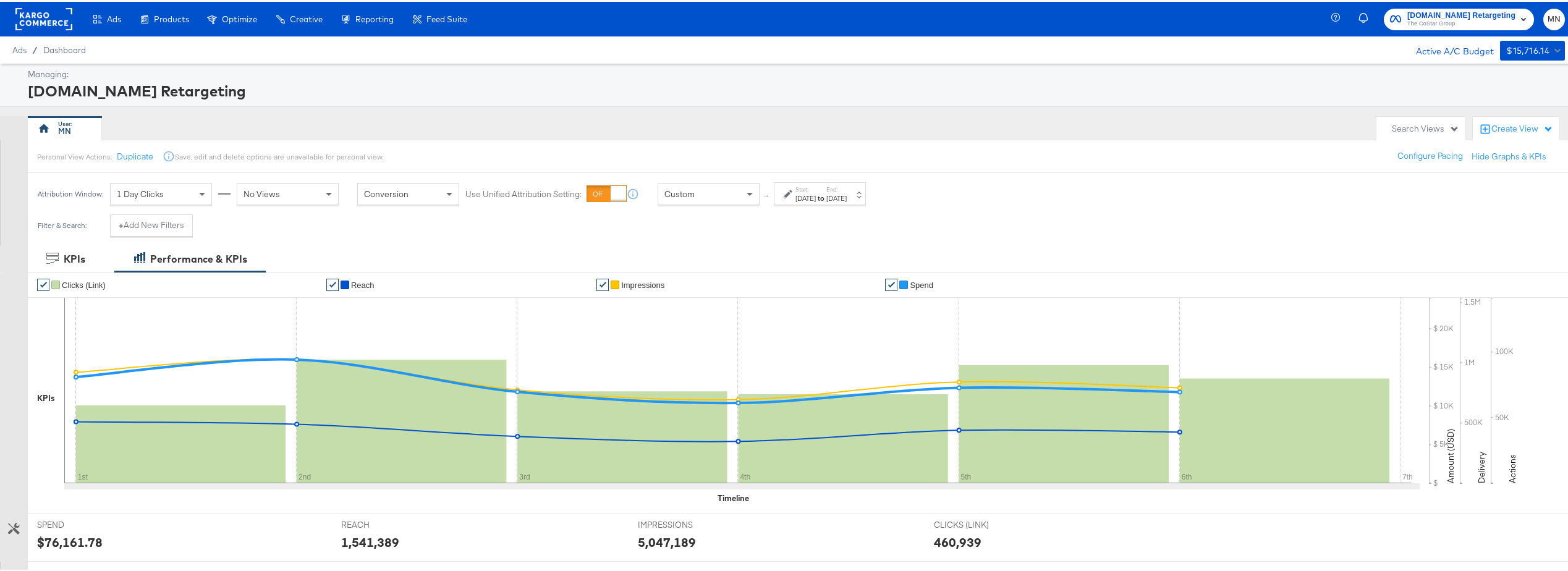
click at [827, 199] on strong "to" at bounding box center [821, 196] width 10 height 10
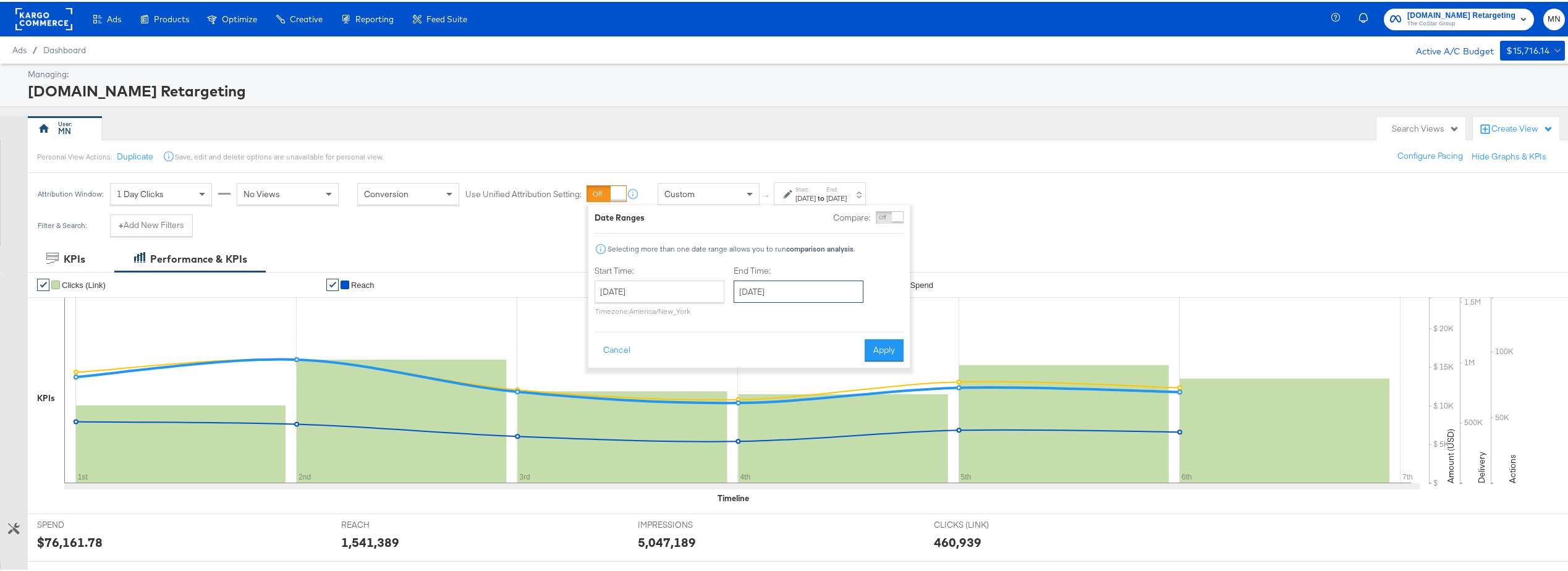
click at [780, 293] on input "October 6th 2025" at bounding box center [798, 290] width 130 height 22
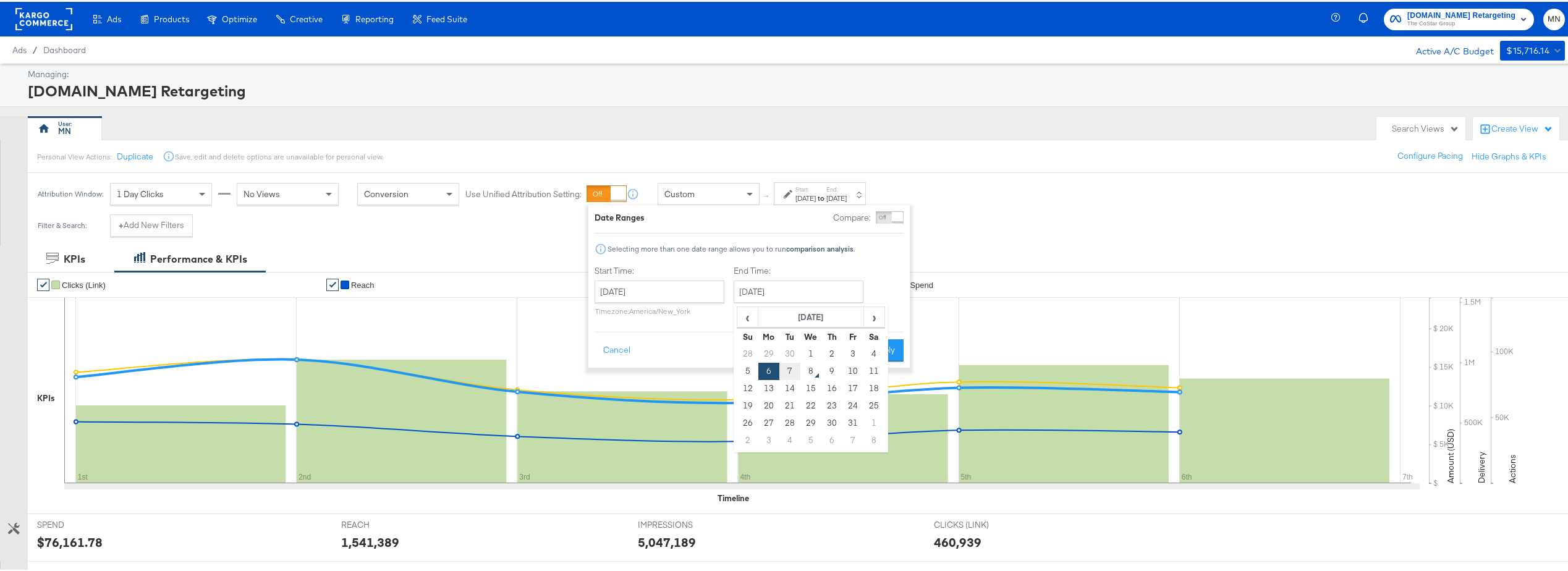
click at [794, 367] on td "7" at bounding box center [790, 369] width 21 height 18
type input "October 7th 2025"
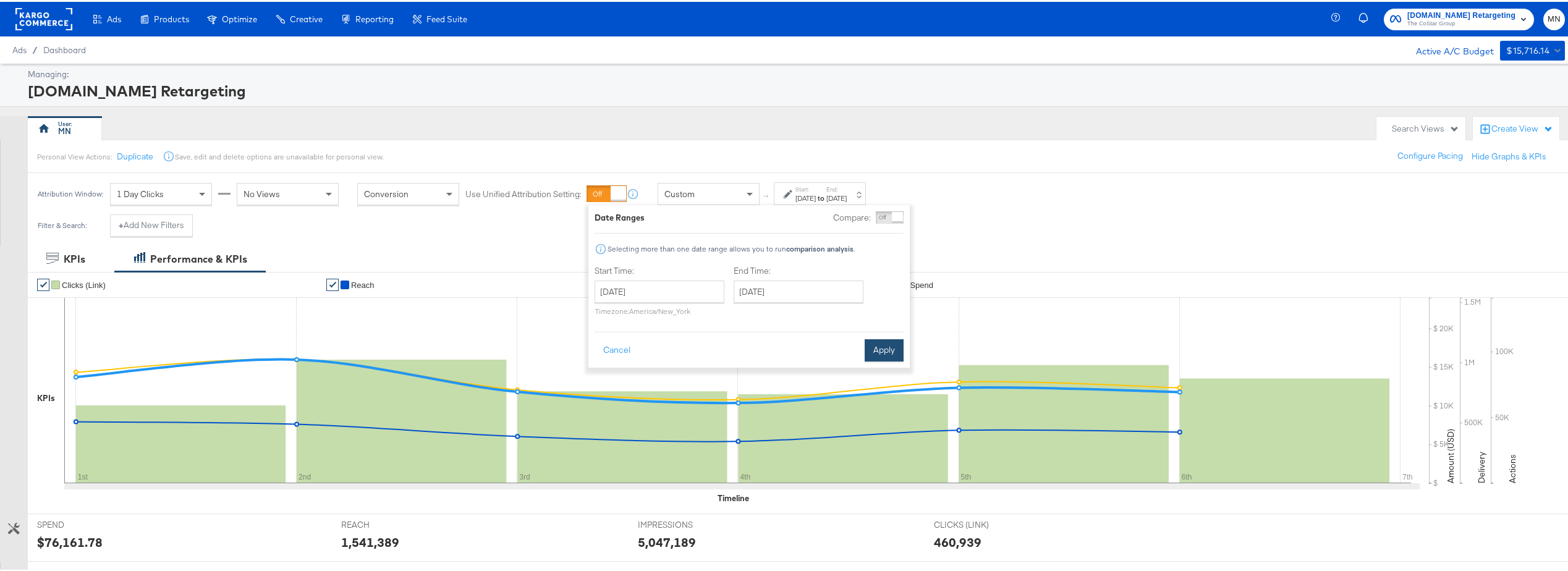
click at [875, 347] on button "Apply" at bounding box center [884, 348] width 39 height 22
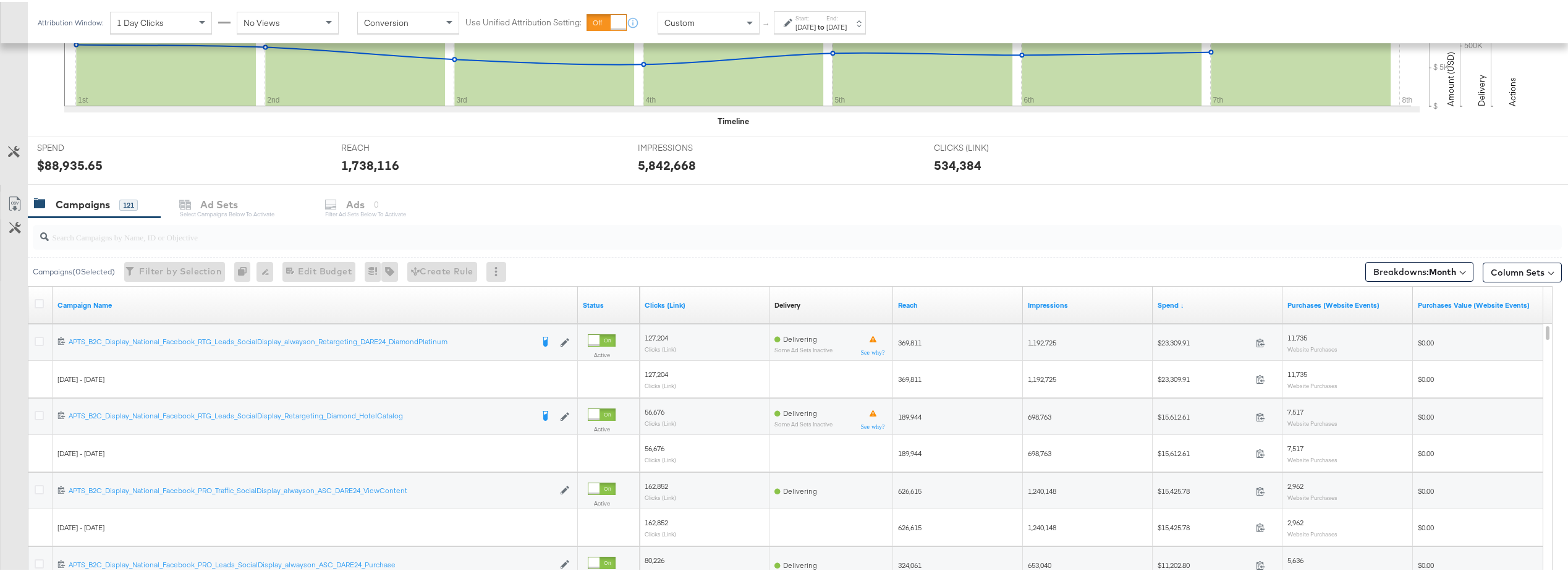
scroll to position [432, 0]
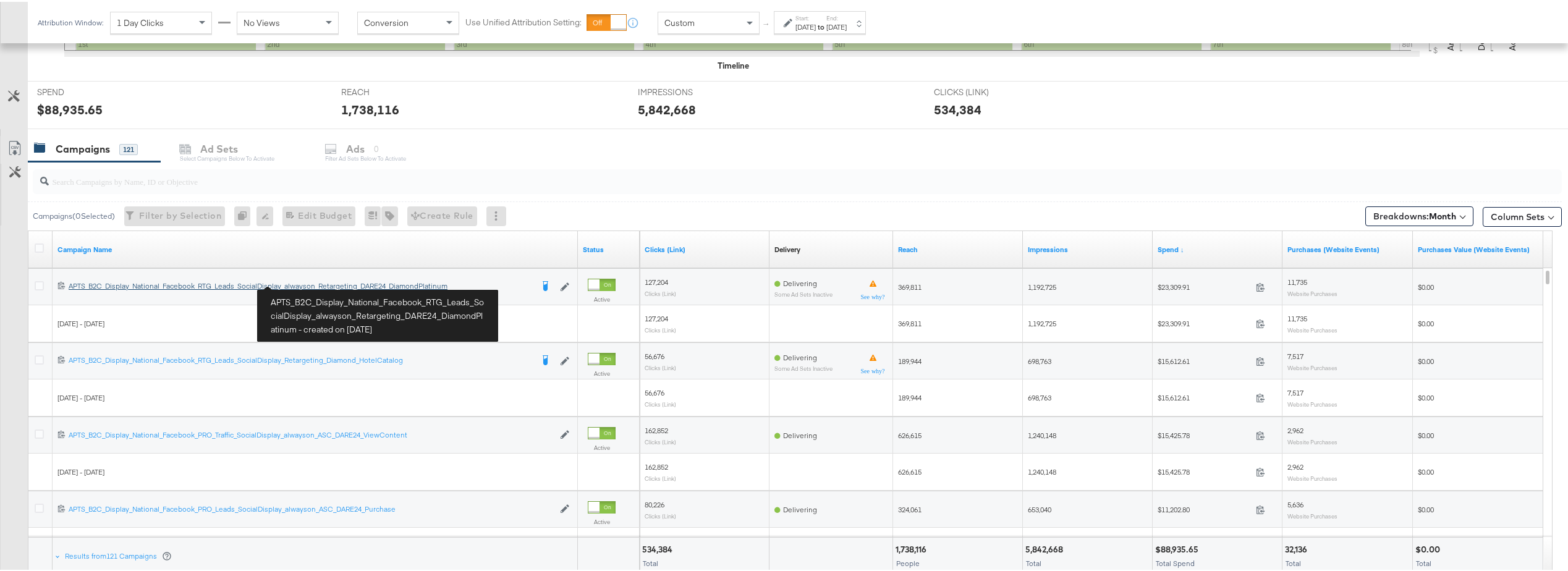
click at [304, 282] on div "APTS_B2C_Display_National_Facebook_RTG_Leads_SocialDisplay_alwayson_Retargeting…" at bounding box center [301, 284] width 464 height 10
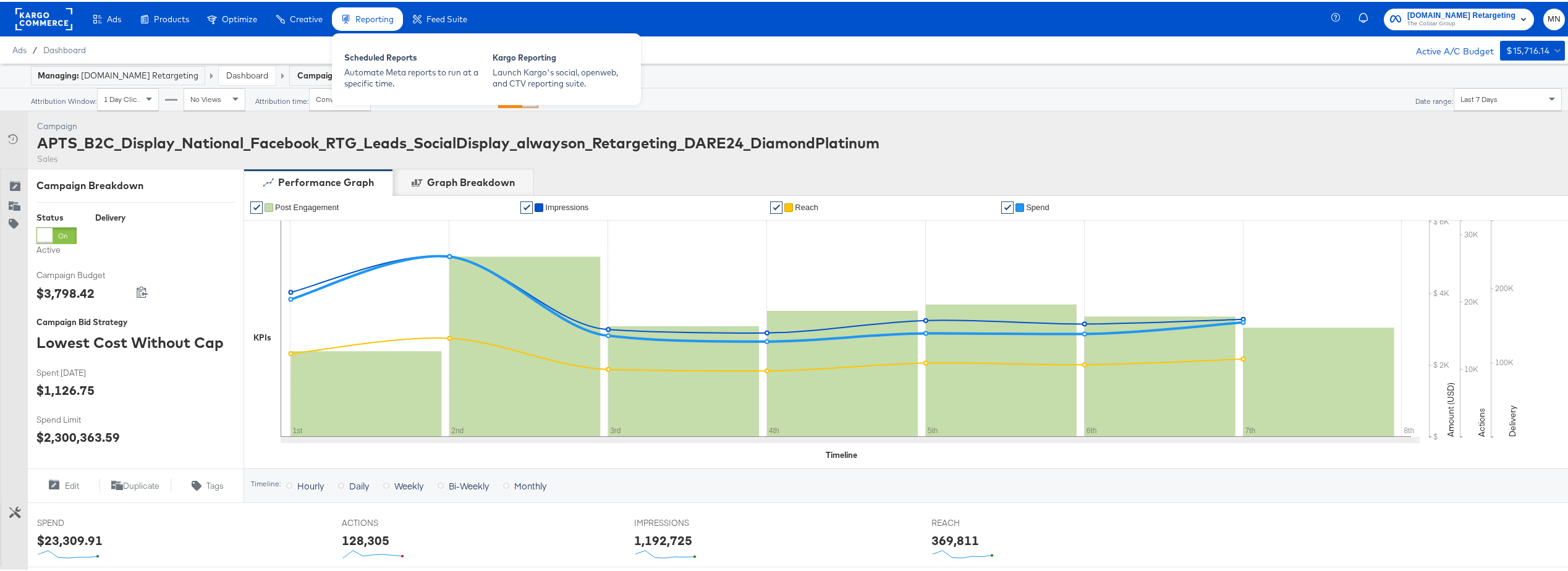
click at [355, 21] on div "Reporting" at bounding box center [367, 18] width 71 height 24
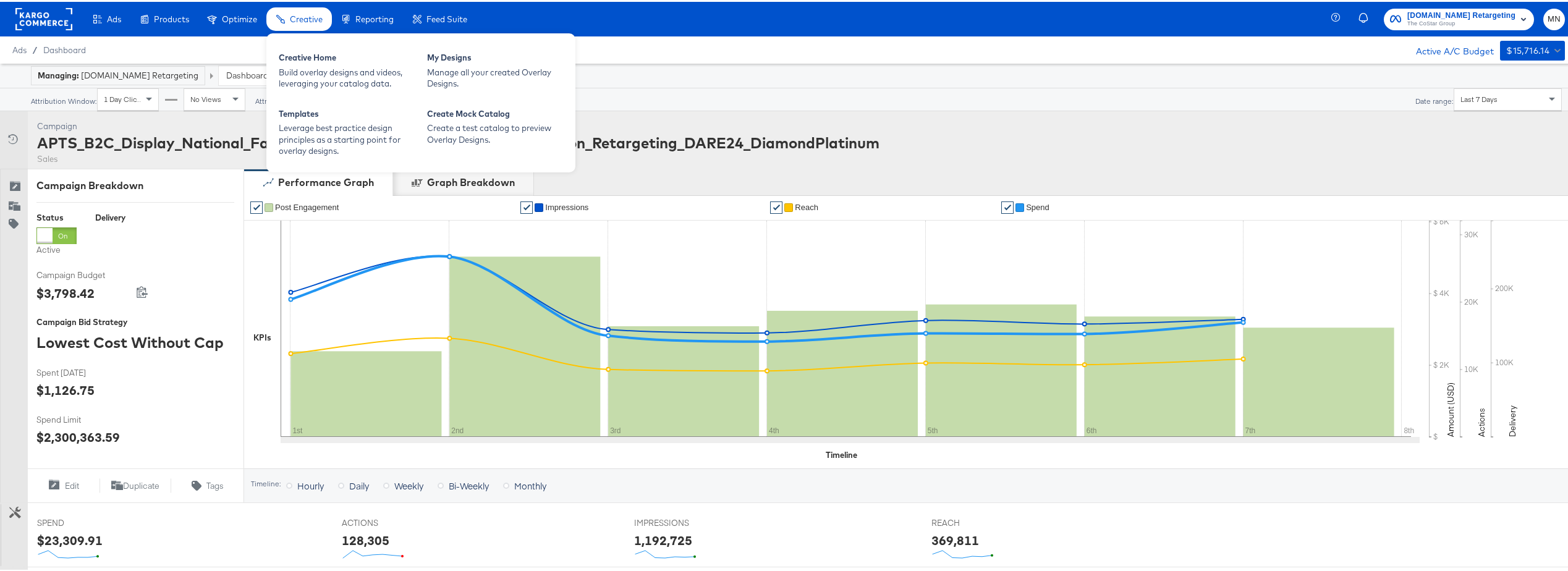
click at [315, 15] on span "Creative" at bounding box center [306, 17] width 33 height 10
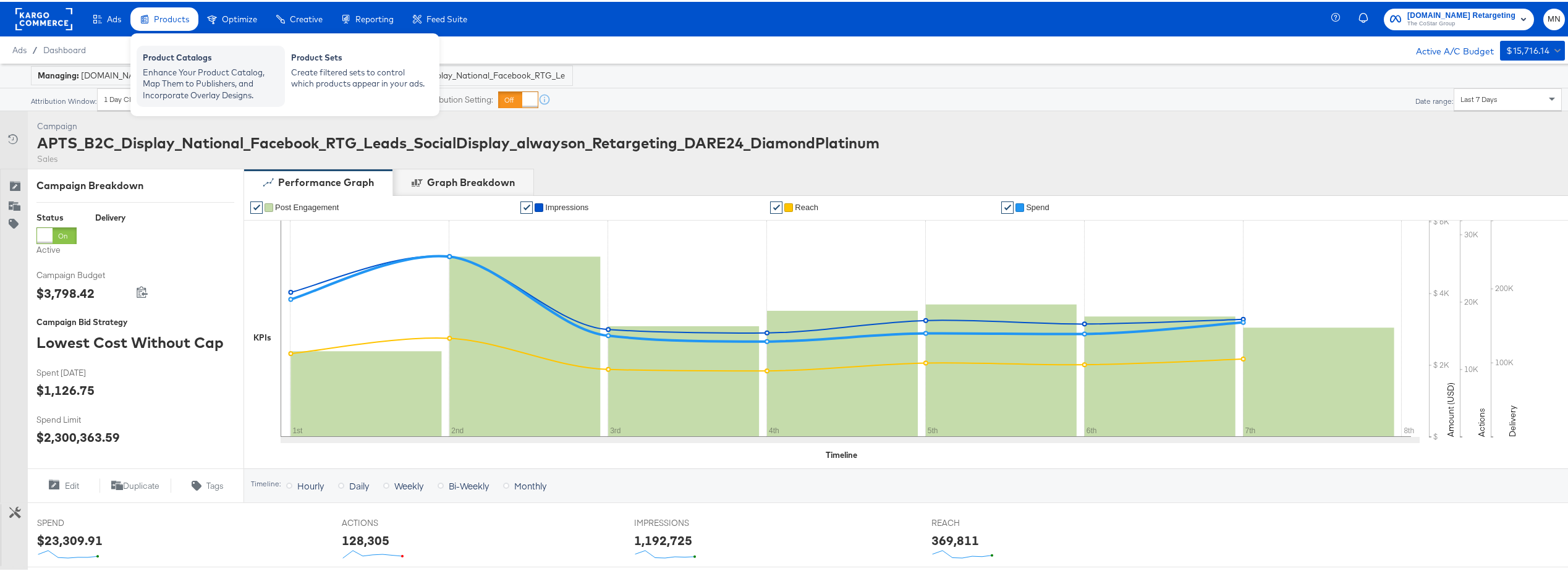
click at [167, 58] on div "Product Catalogs" at bounding box center [210, 57] width 136 height 15
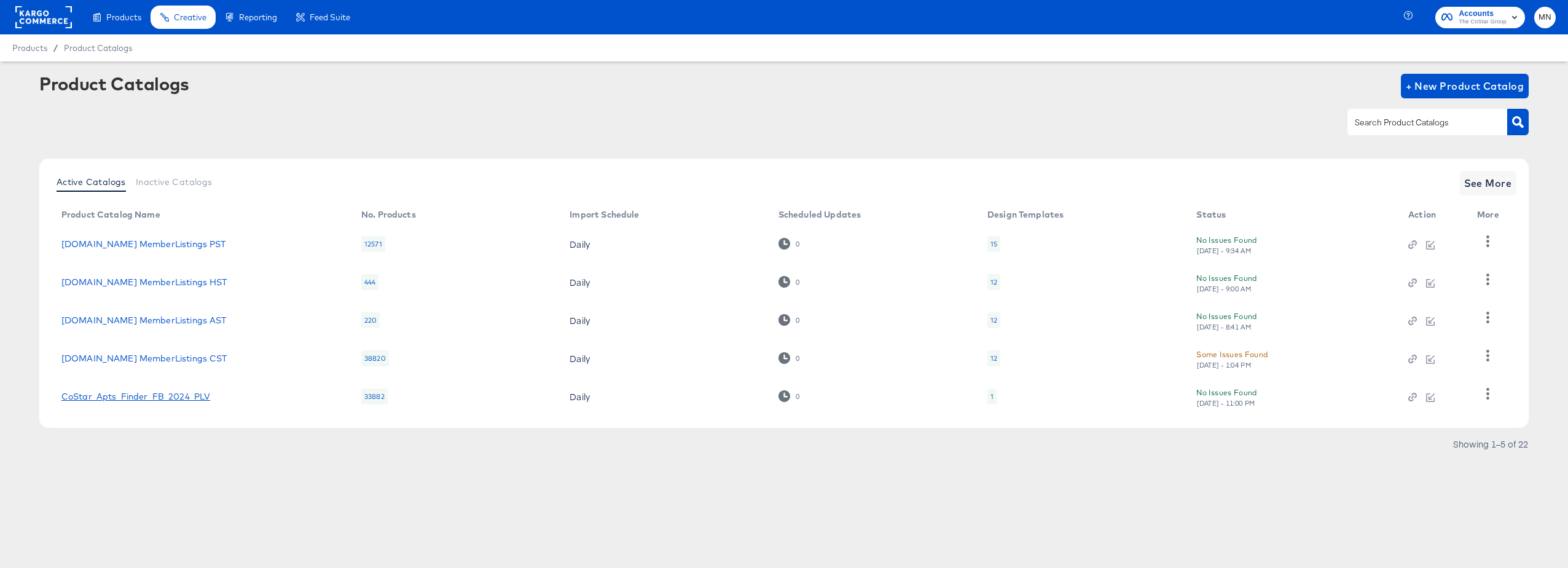
click at [158, 395] on link "CoStar_Apts_Finder_FB_2024_PLV" at bounding box center [136, 396] width 149 height 9
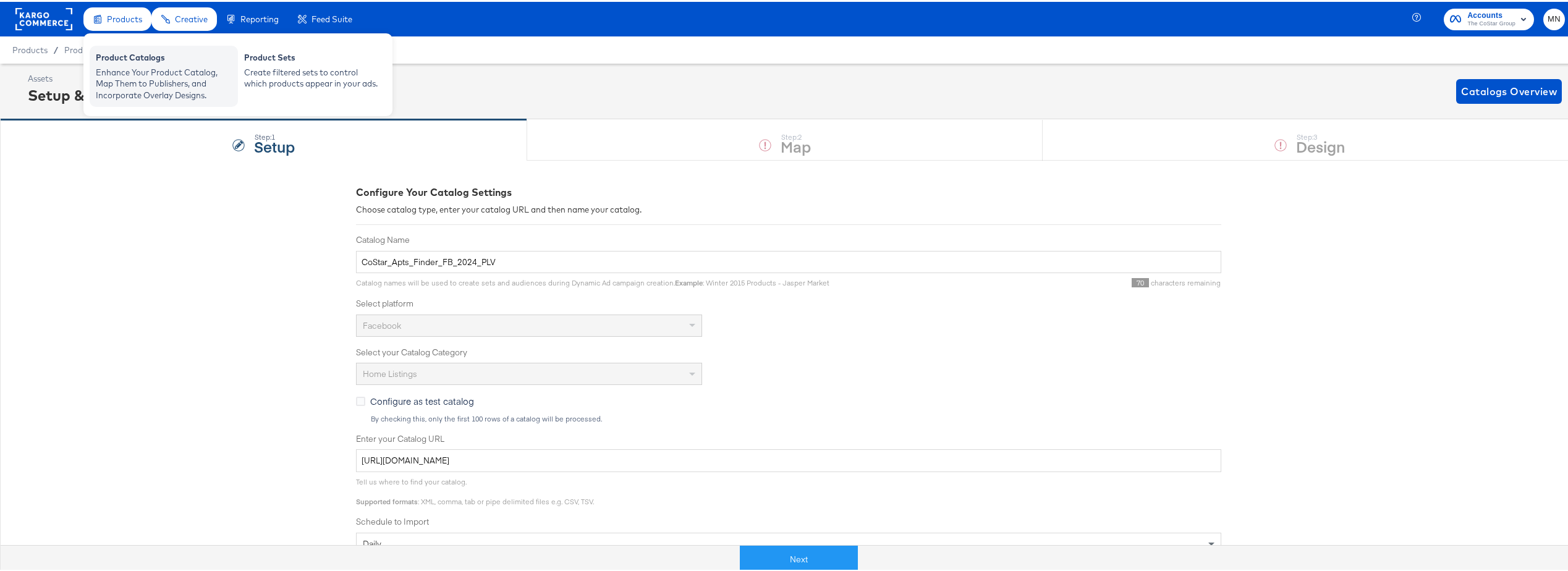
click at [128, 80] on div "Enhance Your Product Catalog, Map Them to Publishers, and Incorporate Overlay D…" at bounding box center [164, 81] width 136 height 34
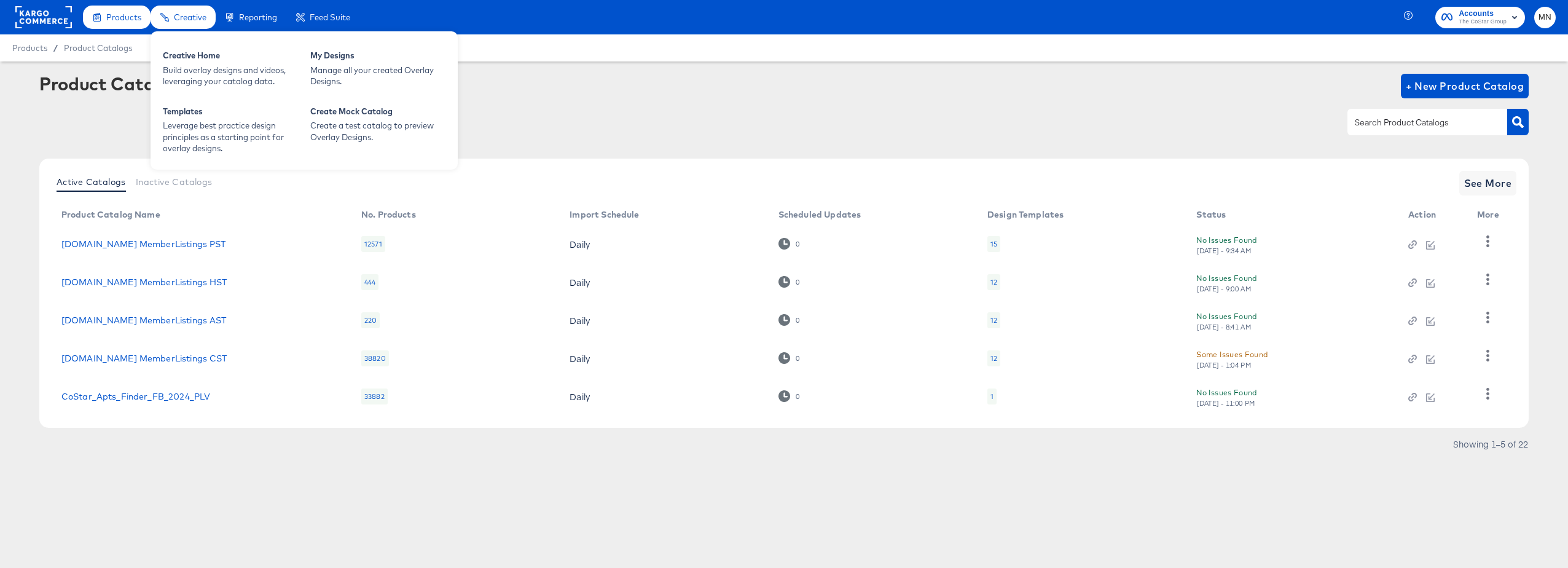
click at [174, 21] on span "Creative" at bounding box center [190, 17] width 33 height 9
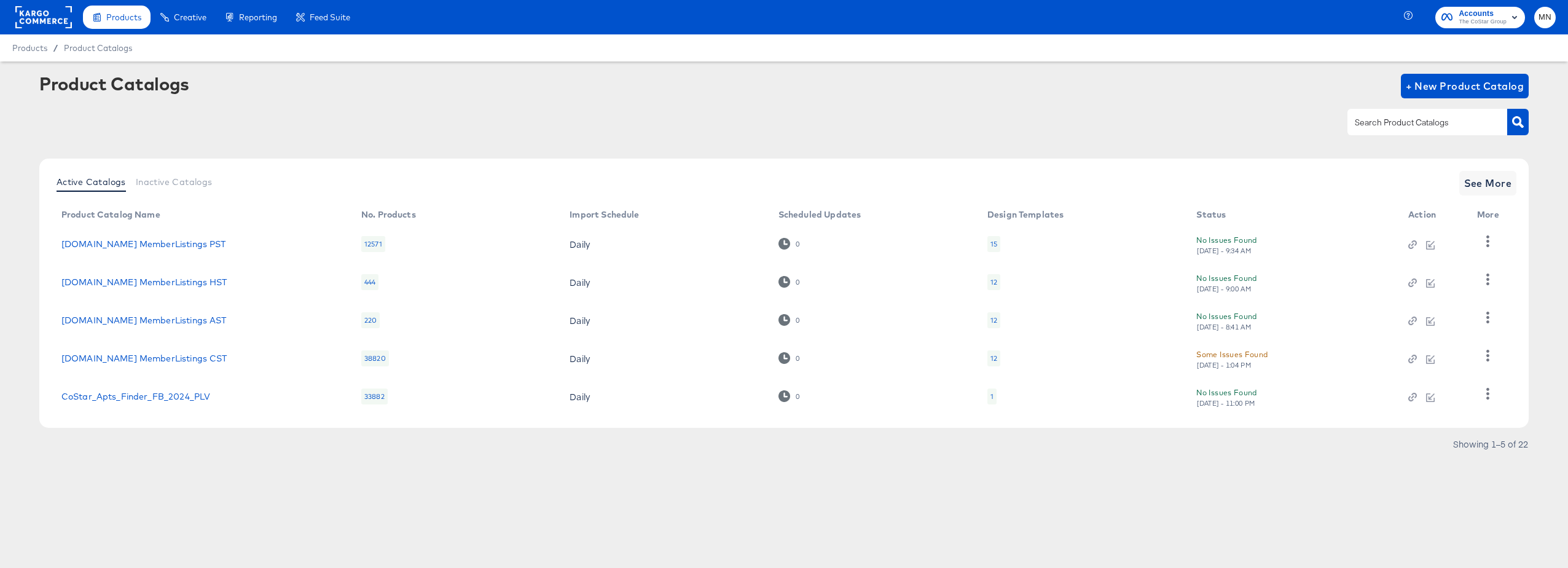
click at [66, 15] on rect at bounding box center [44, 17] width 57 height 22
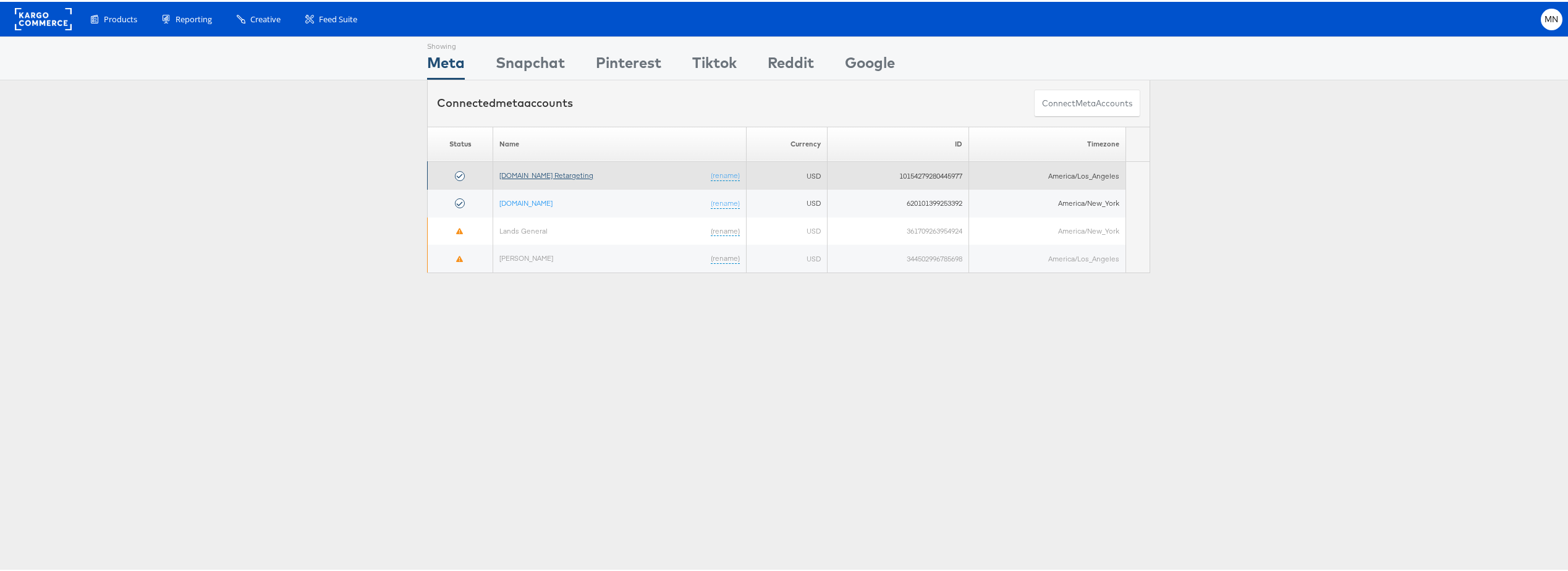
click at [546, 172] on link "[DOMAIN_NAME] Retargeting" at bounding box center [546, 173] width 94 height 10
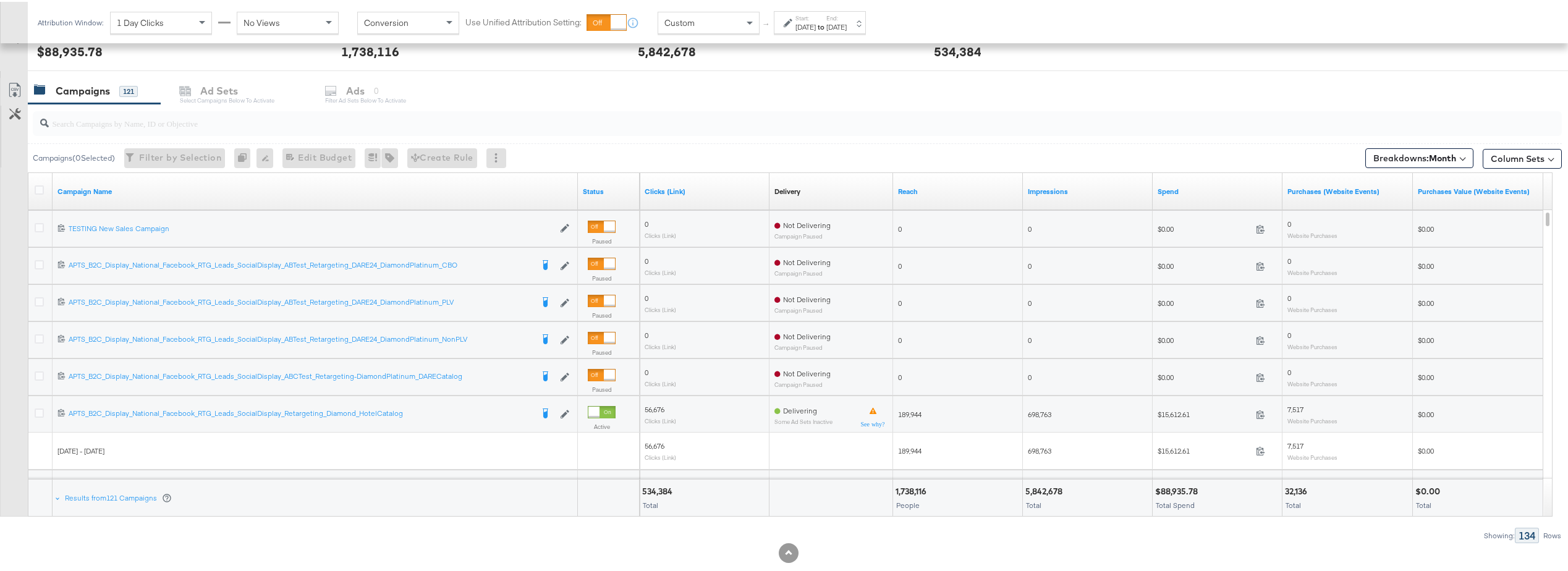
scroll to position [494, 0]
click at [800, 190] on div "Delivery" at bounding box center [787, 185] width 26 height 10
click at [1172, 185] on link "Spend" at bounding box center [1218, 185] width 120 height 10
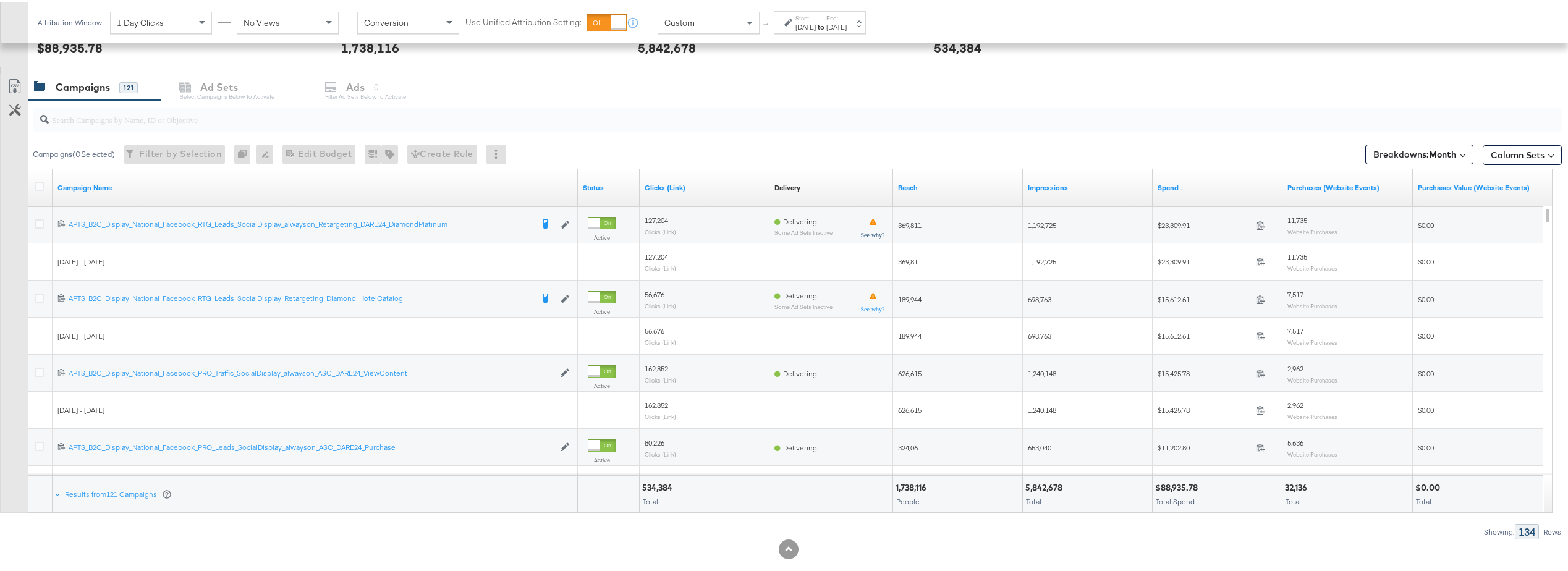
click at [871, 224] on icon at bounding box center [873, 220] width 7 height 7
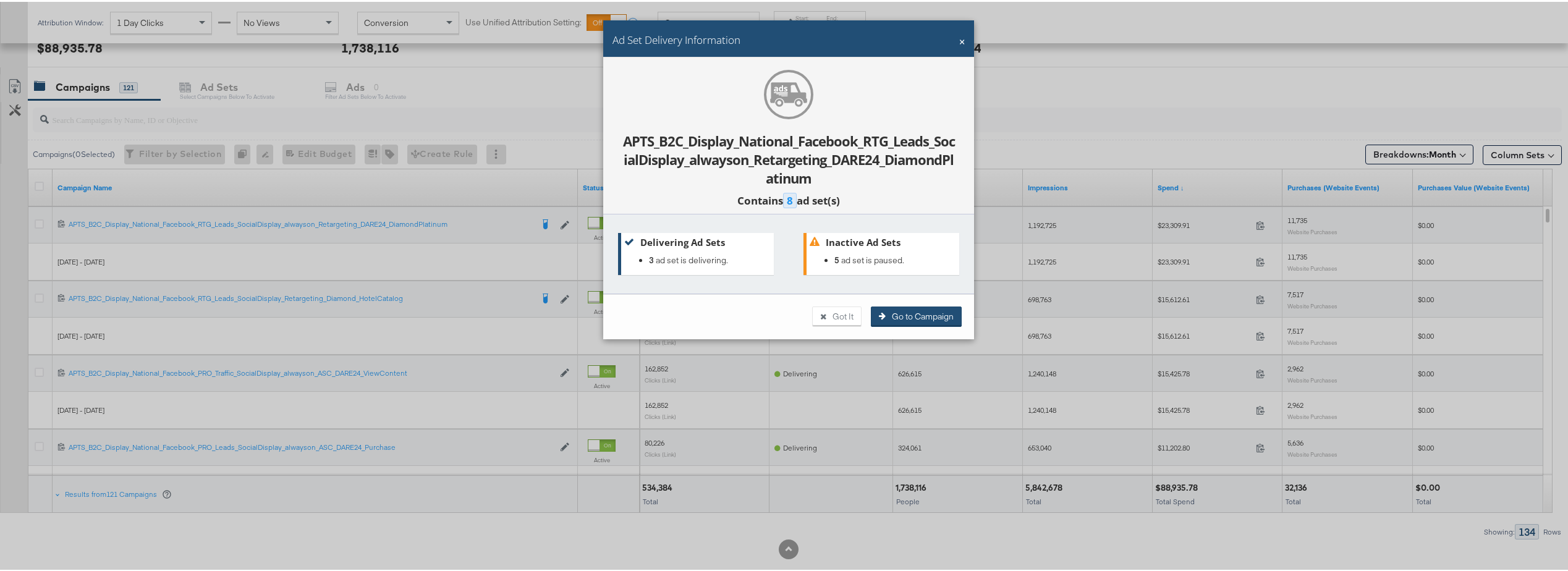
click at [902, 312] on button "Go to Campaign" at bounding box center [916, 314] width 91 height 21
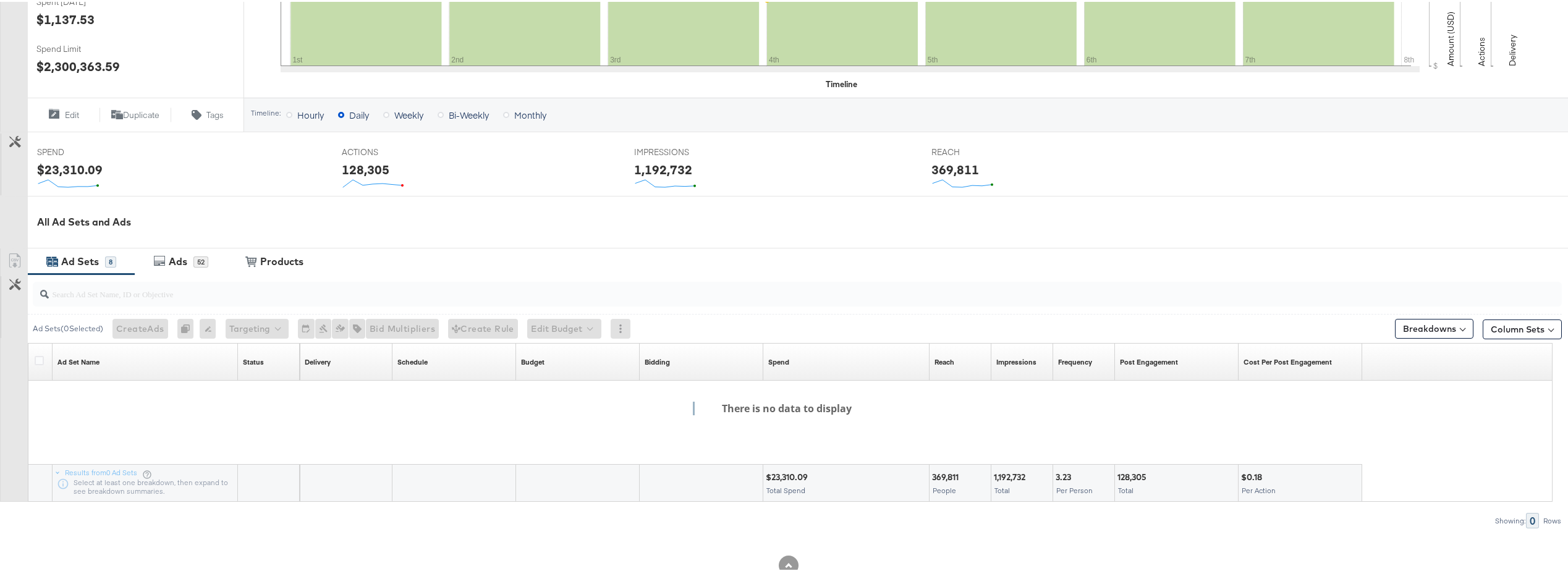
scroll to position [402, 0]
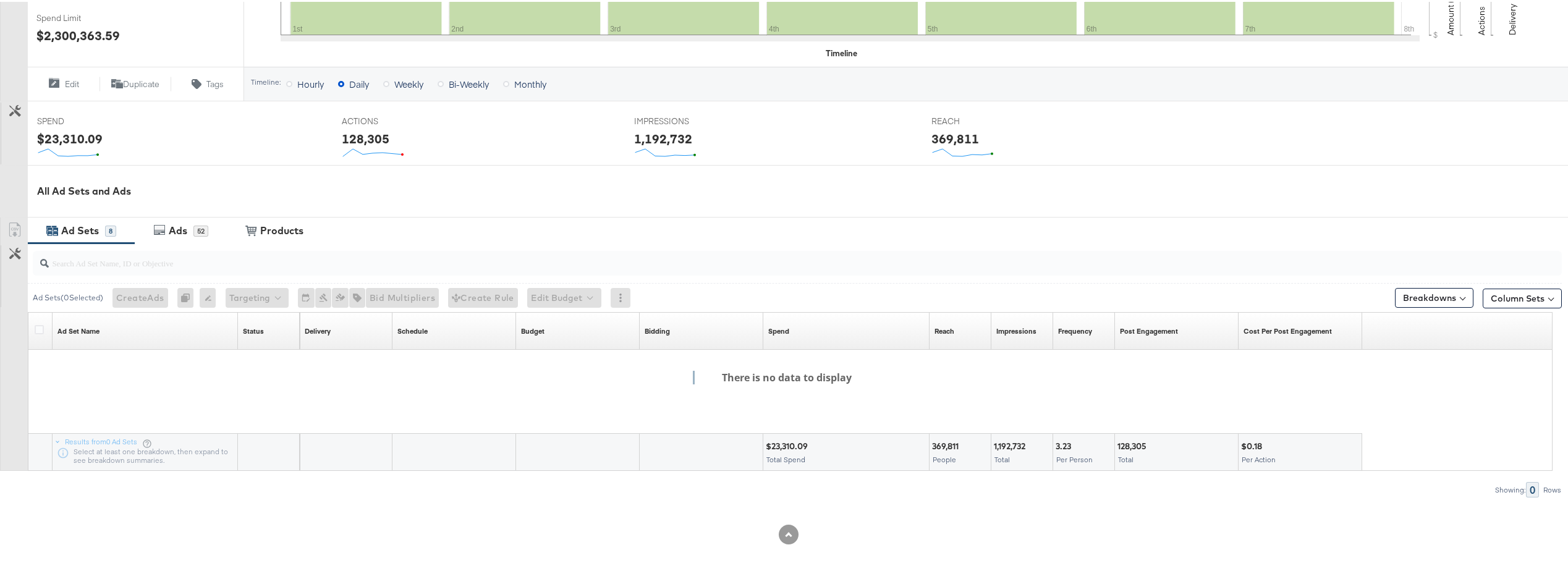
click at [492, 292] on div "Create Rule" at bounding box center [483, 295] width 70 height 20
click at [289, 290] on div "Edit 0 ad sets targeting Targeting" at bounding box center [257, 295] width 63 height 20
click at [199, 232] on div "52" at bounding box center [201, 229] width 15 height 11
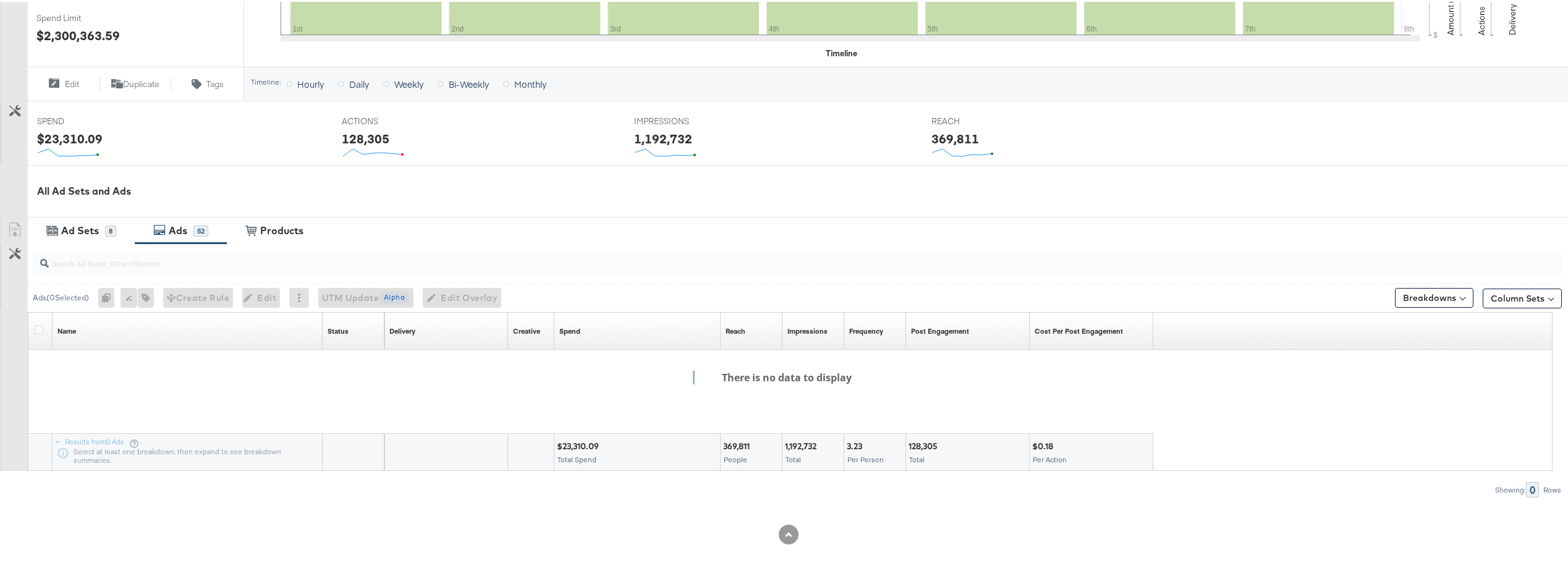
click at [175, 230] on div "Ads" at bounding box center [177, 229] width 18 height 14
click at [59, 232] on div "Ad Sets" at bounding box center [81, 229] width 47 height 14
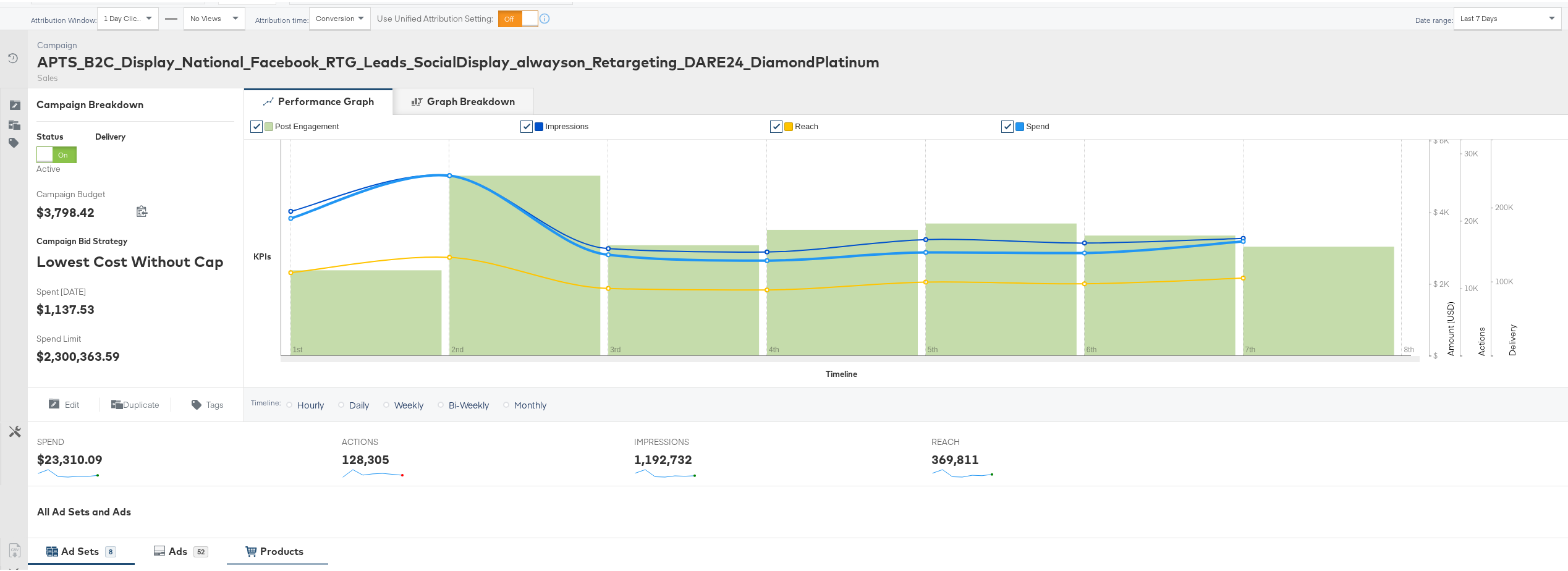
scroll to position [0, 0]
